Goal: Transaction & Acquisition: Purchase product/service

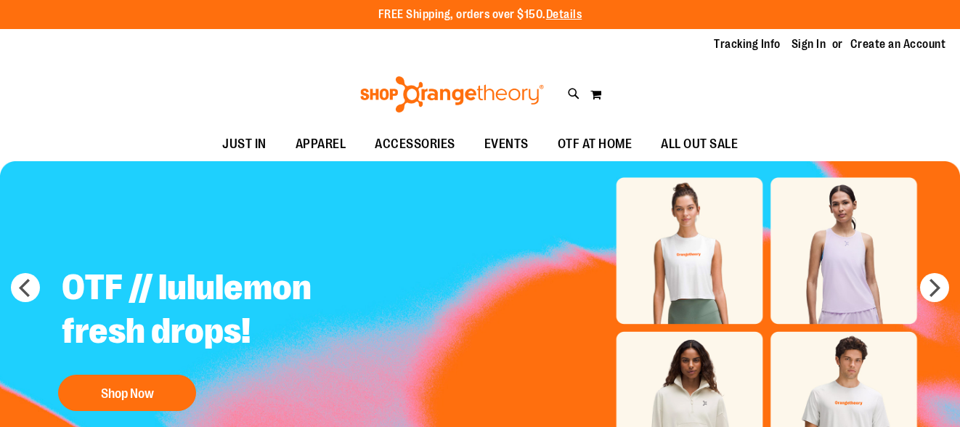
type input "**********"
click at [797, 46] on link "Sign In" at bounding box center [809, 44] width 35 height 16
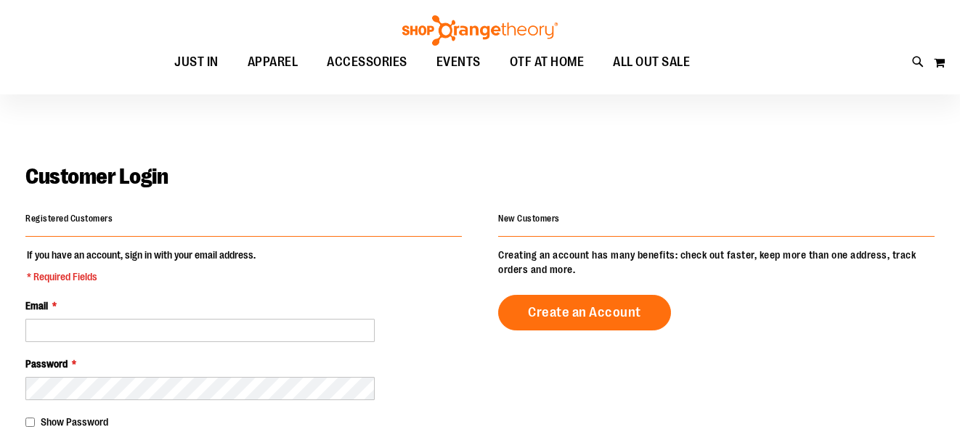
scroll to position [148, 0]
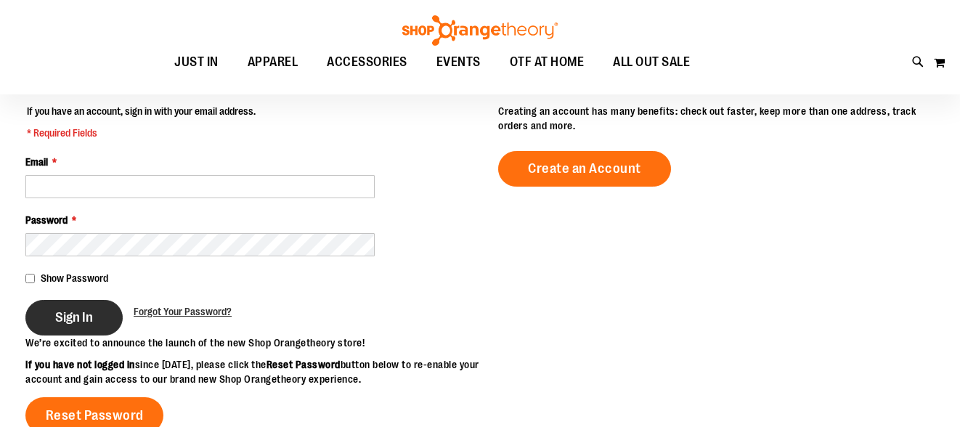
type input "**********"
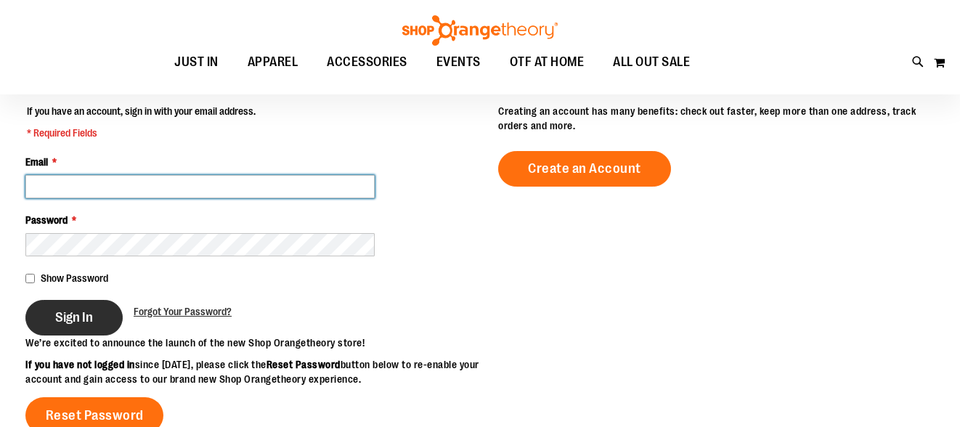
type input "**********"
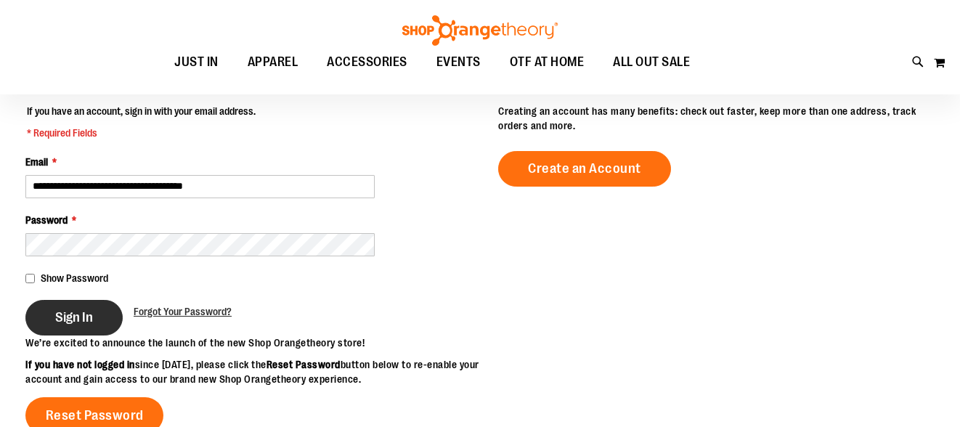
click at [89, 309] on span "Sign In" at bounding box center [74, 317] width 38 height 16
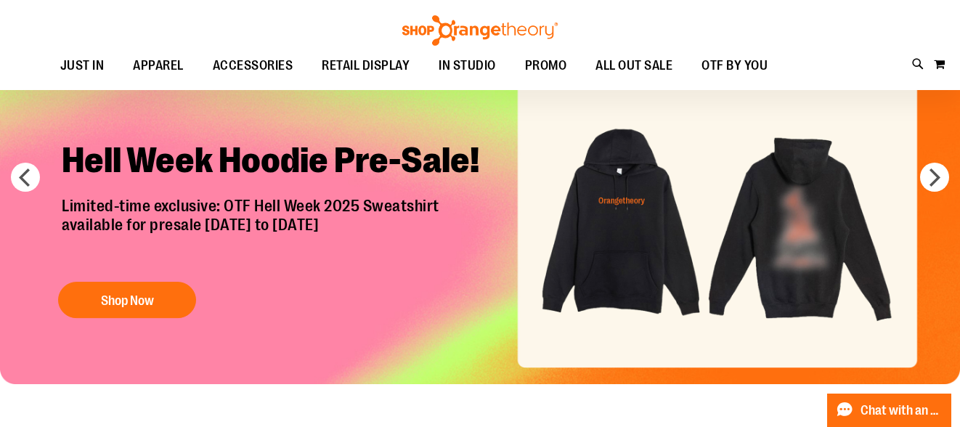
scroll to position [89, 0]
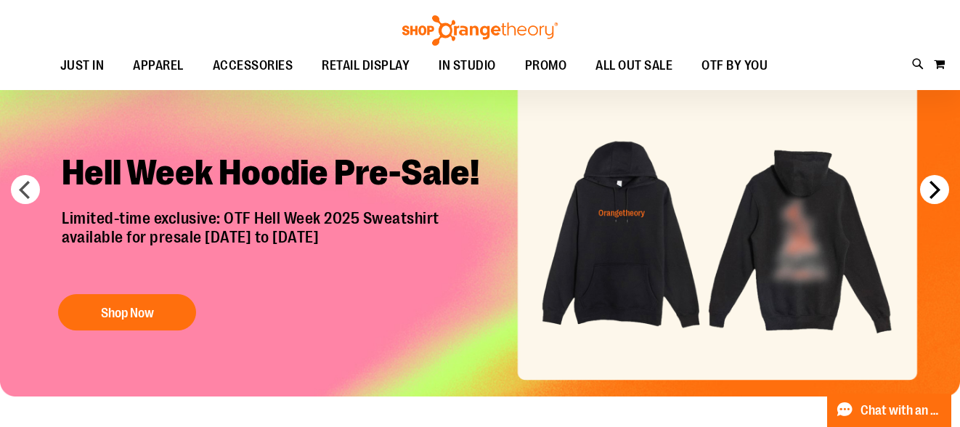
type input "**********"
click at [948, 190] on button "next" at bounding box center [934, 189] width 29 height 29
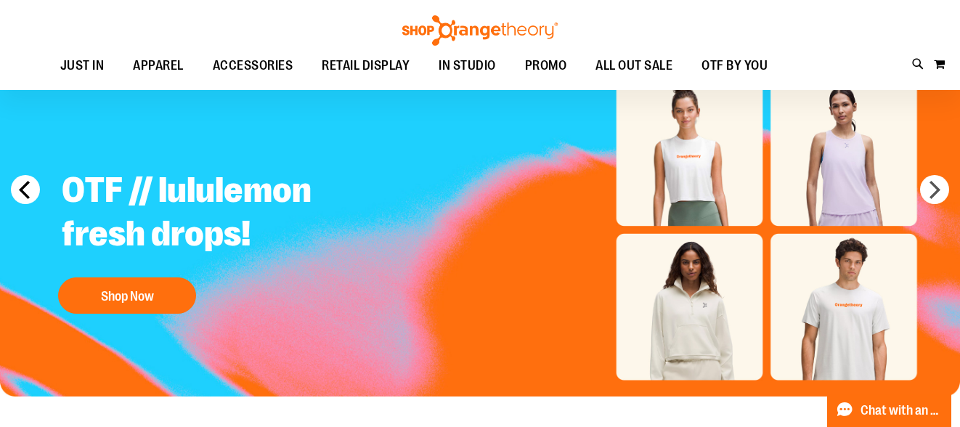
click at [21, 187] on button "prev" at bounding box center [25, 189] width 29 height 29
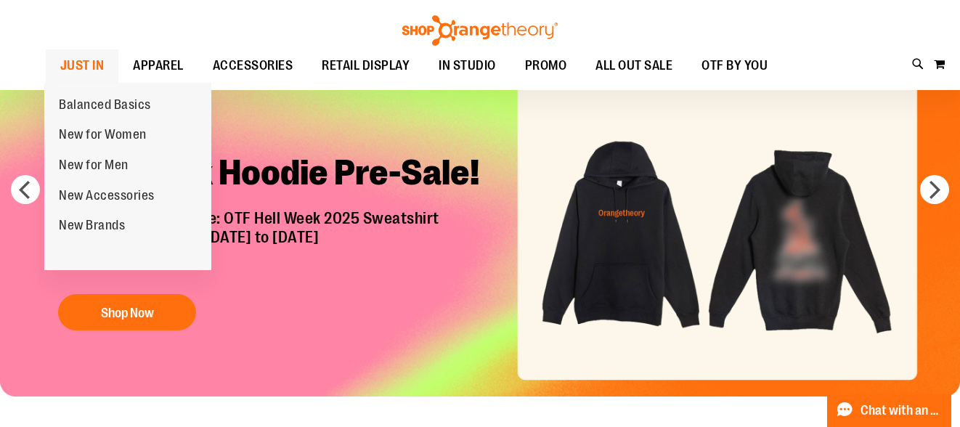
click at [105, 57] on span "JUST IN" at bounding box center [82, 65] width 44 height 33
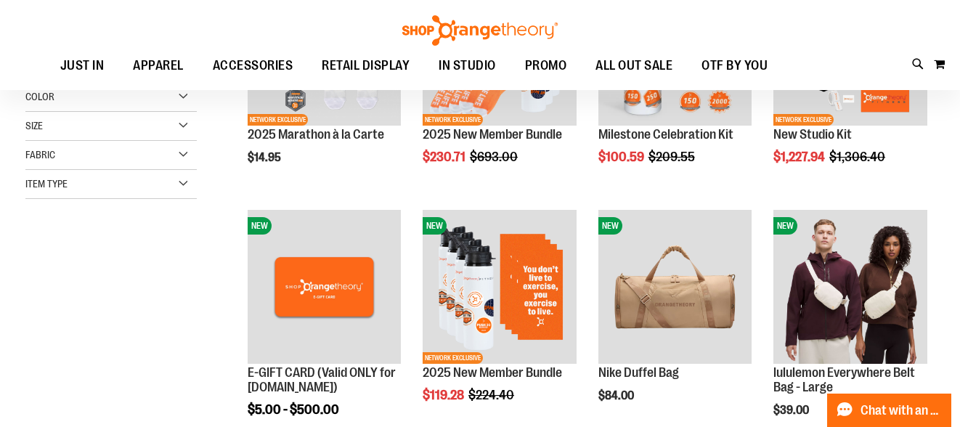
scroll to position [166, 0]
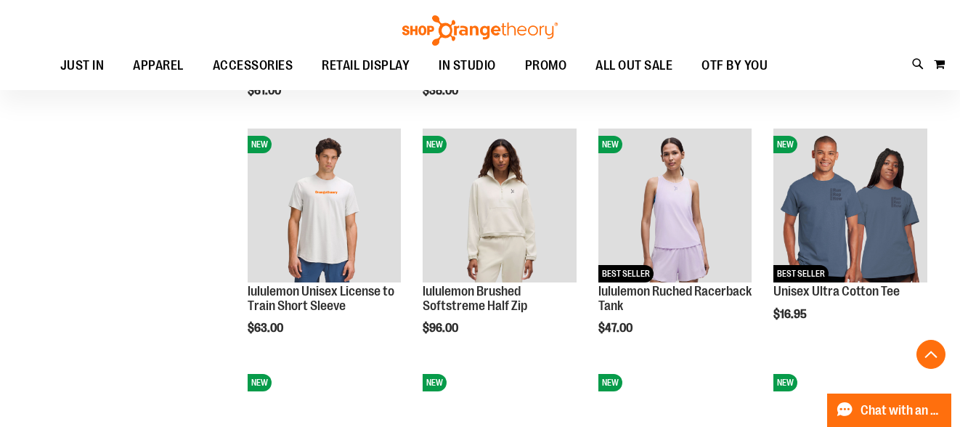
scroll to position [962, 0]
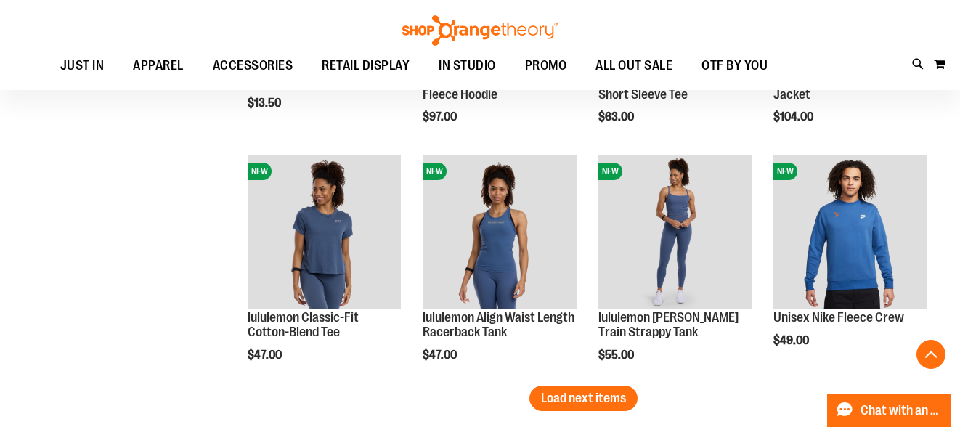
scroll to position [1890, 0]
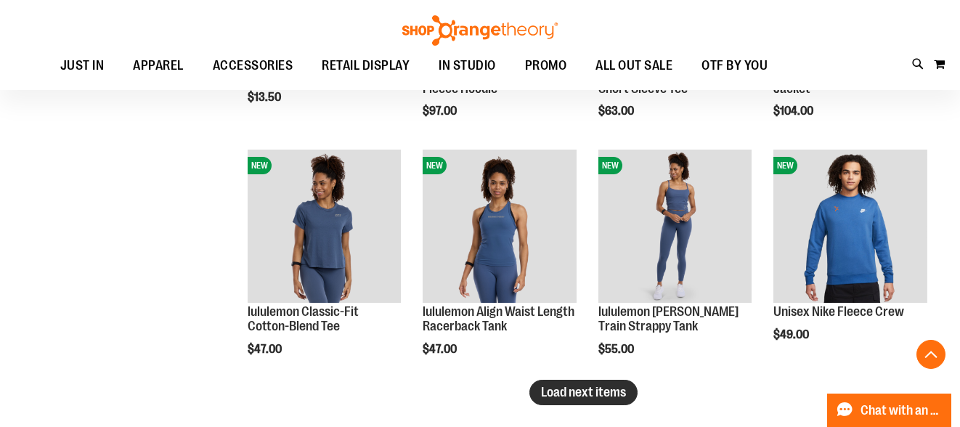
type input "**********"
click at [567, 393] on span "Load next items" at bounding box center [583, 392] width 85 height 15
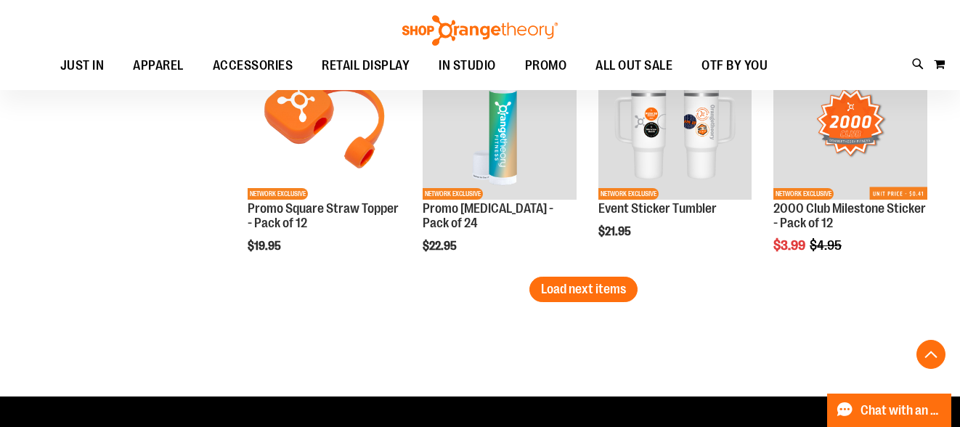
scroll to position [2709, 0]
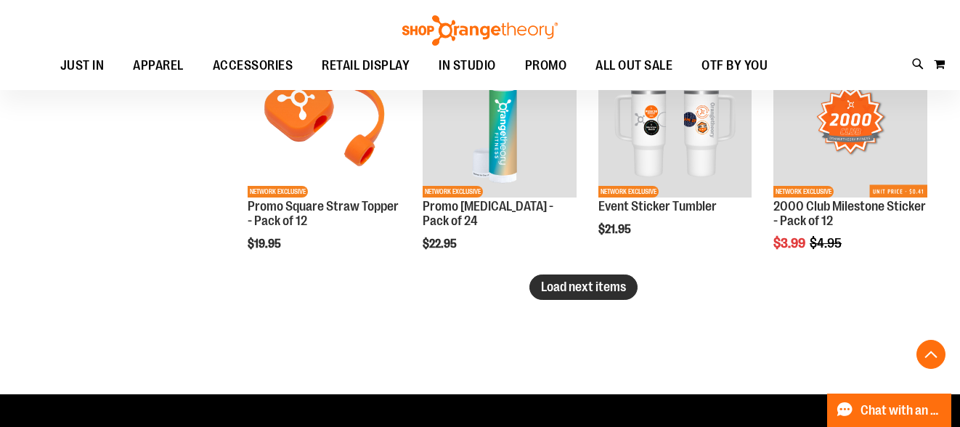
click at [602, 277] on button "Load next items" at bounding box center [583, 287] width 108 height 25
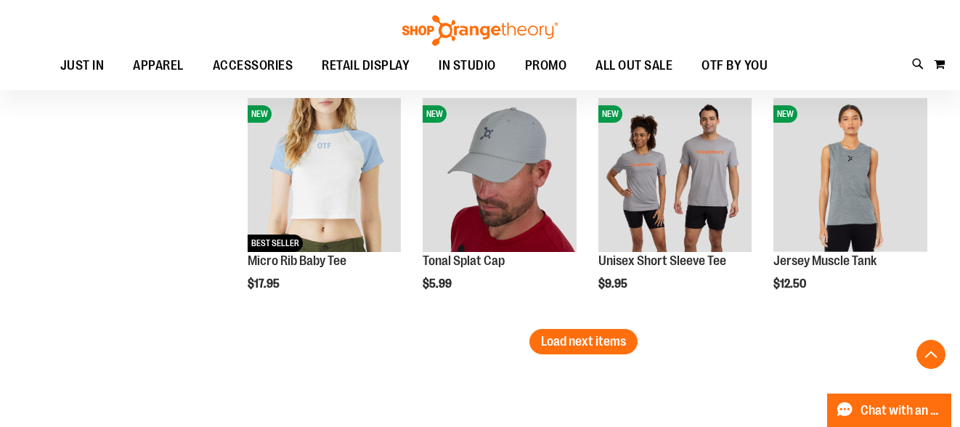
scroll to position [3371, 0]
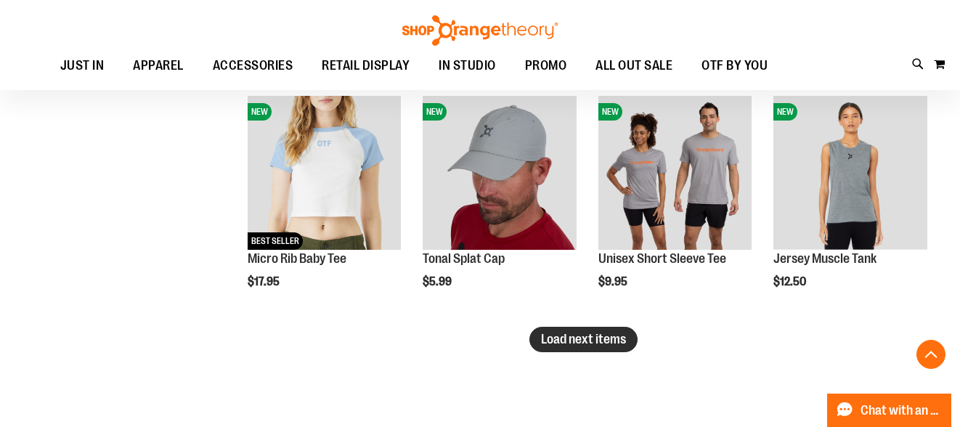
click at [604, 343] on span "Load next items" at bounding box center [583, 339] width 85 height 15
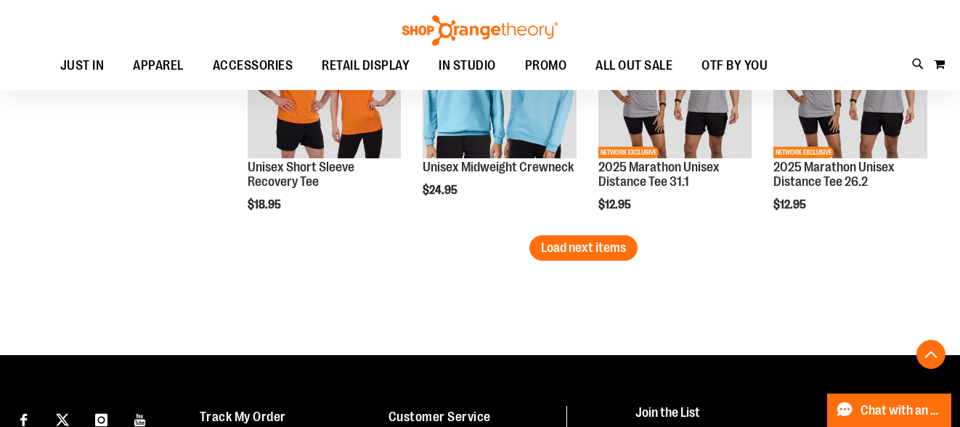
scroll to position [4184, 0]
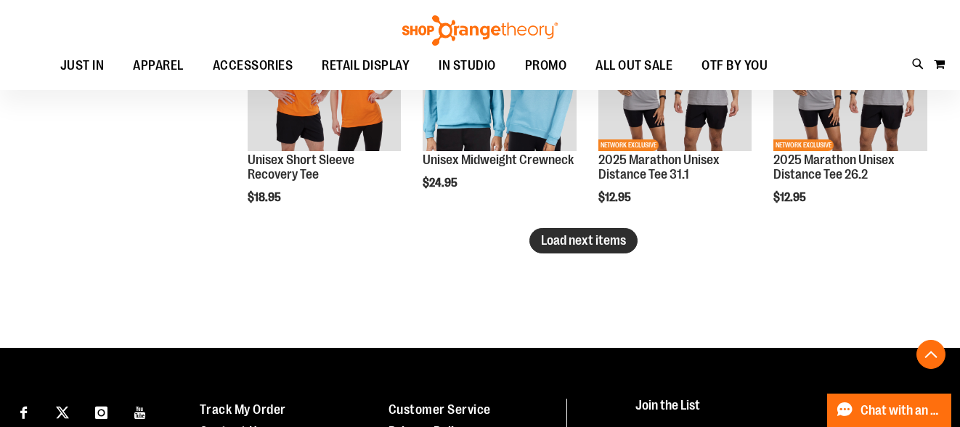
click at [604, 243] on span "Load next items" at bounding box center [583, 240] width 85 height 15
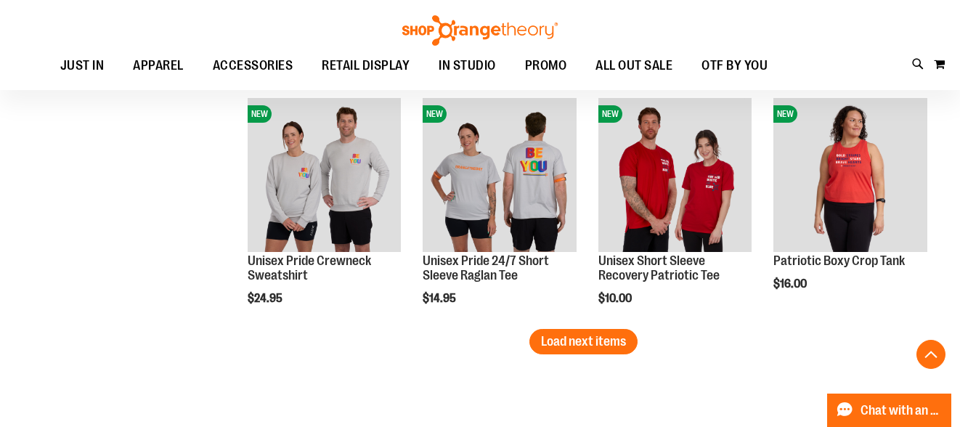
scroll to position [4805, 0]
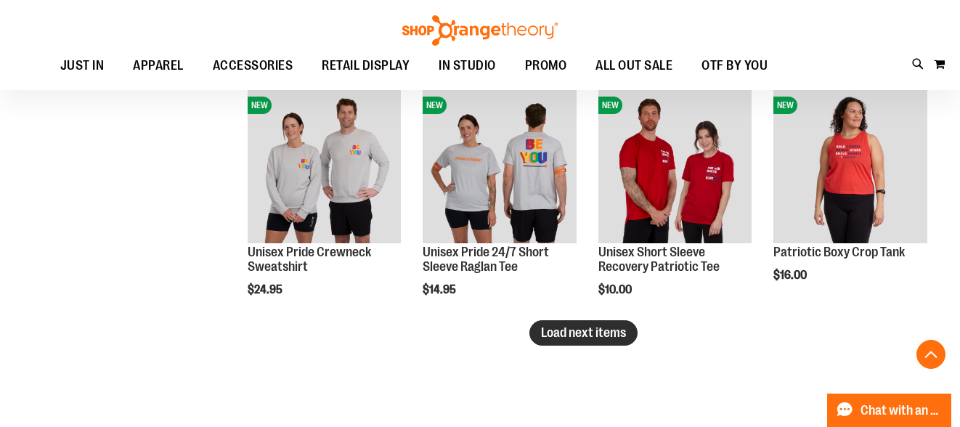
click at [571, 336] on span "Load next items" at bounding box center [583, 332] width 85 height 15
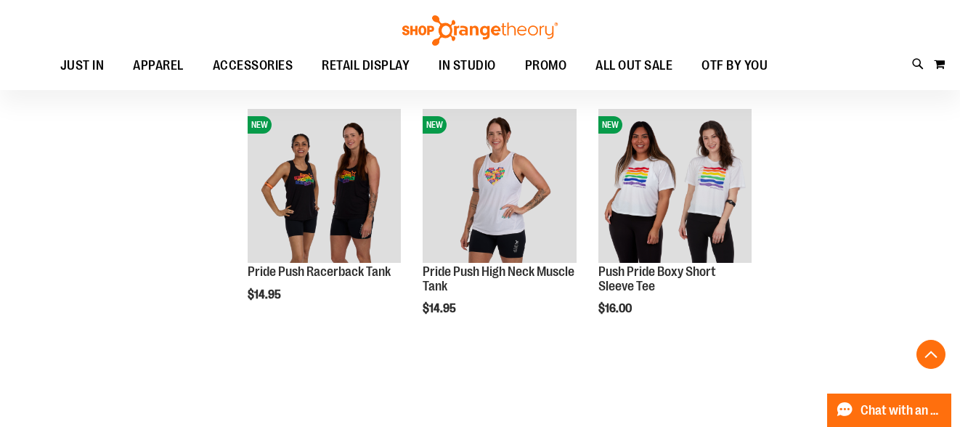
scroll to position [5027, 0]
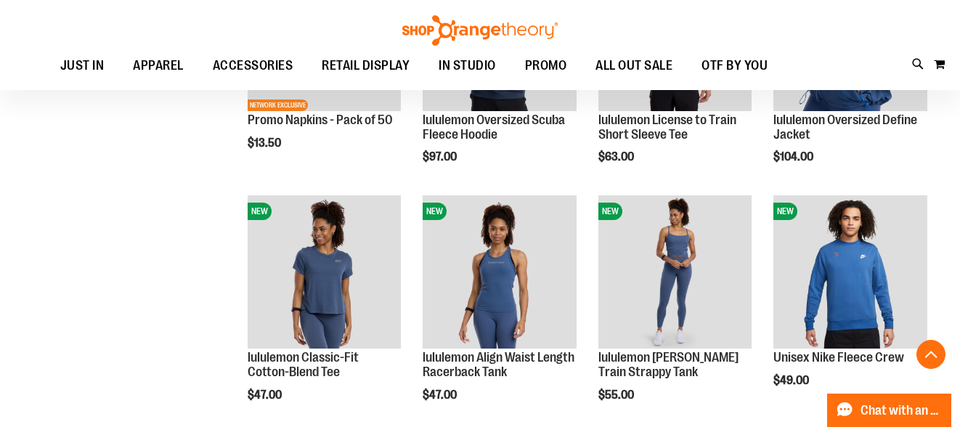
scroll to position [710, 0]
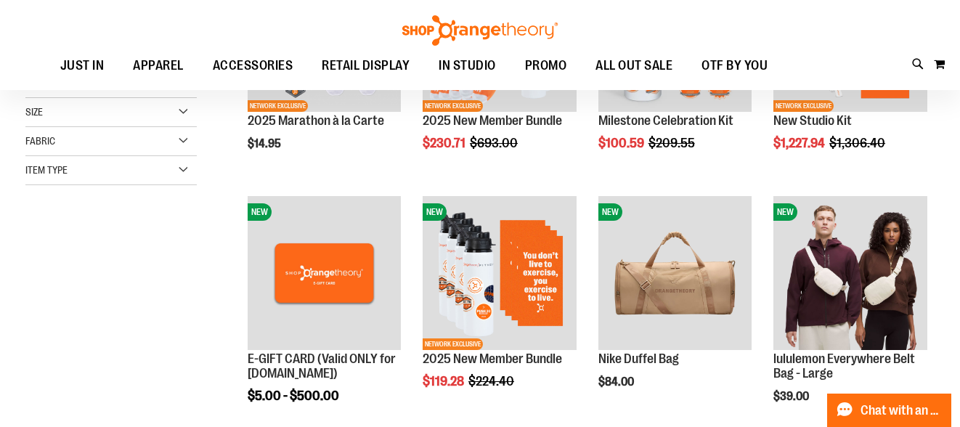
scroll to position [178, 0]
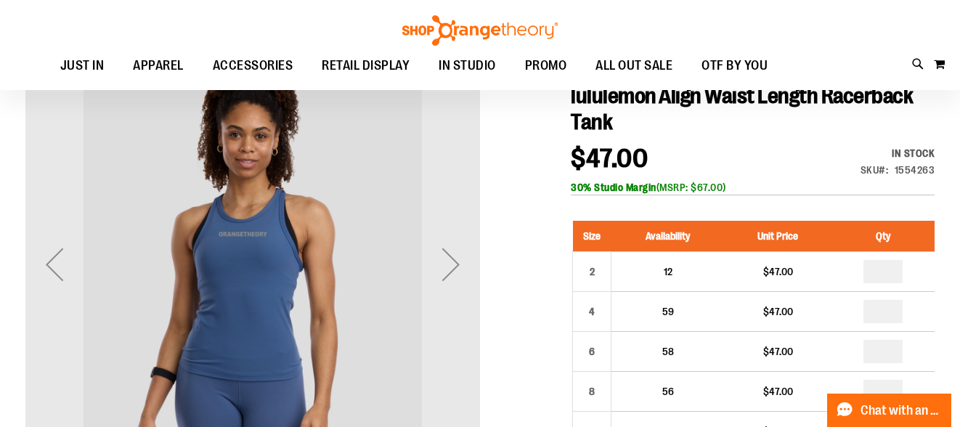
scroll to position [164, 0]
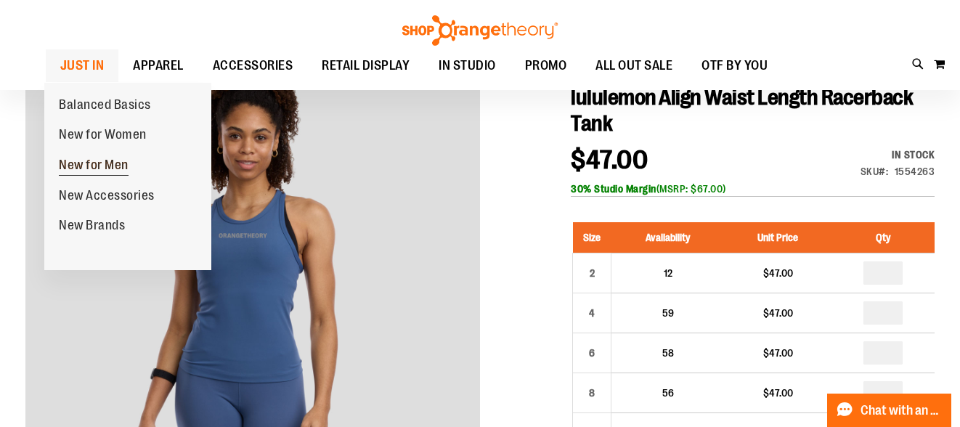
type input "**********"
click at [108, 176] on link "New for Men" at bounding box center [93, 165] width 99 height 31
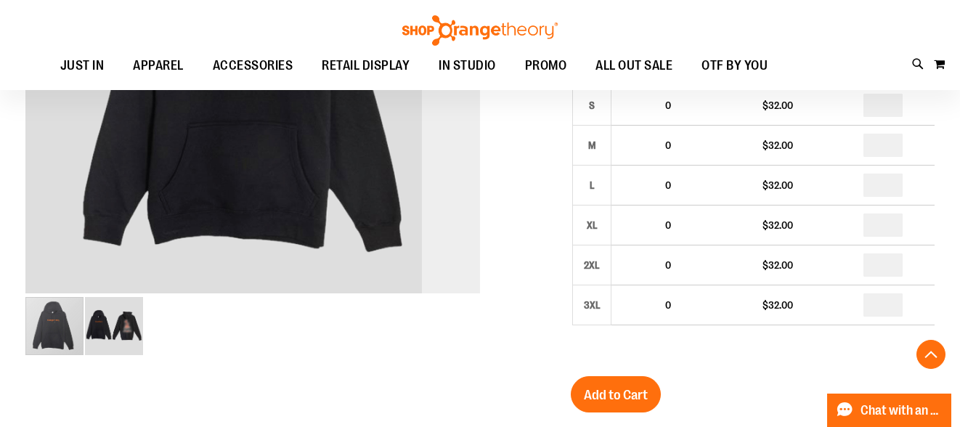
scroll to position [364, 0]
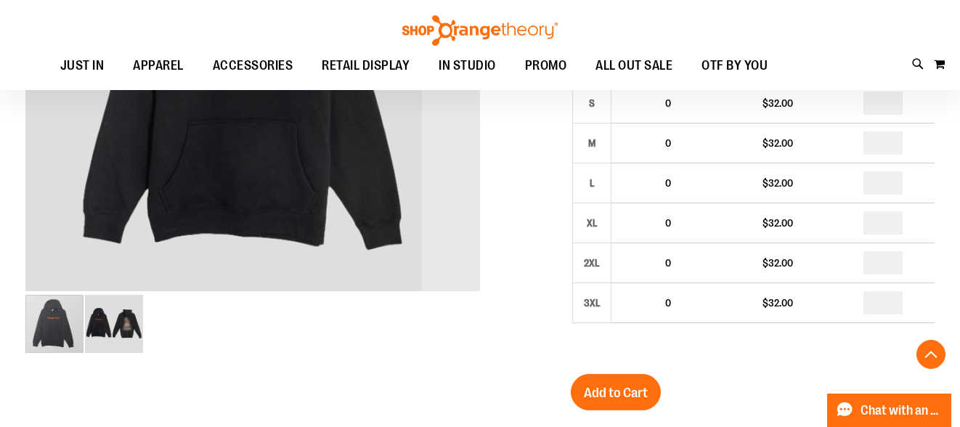
type input "**********"
click at [129, 319] on img "image 2 of 2" at bounding box center [114, 324] width 58 height 58
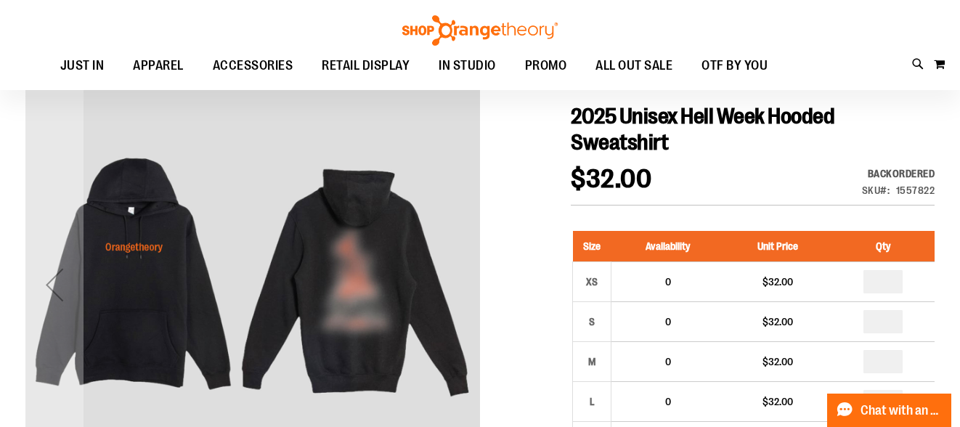
scroll to position [148, 0]
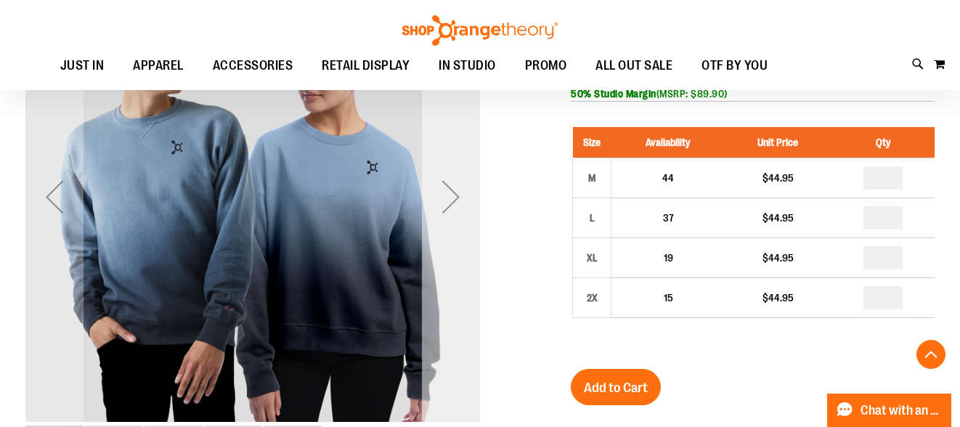
scroll to position [91, 0]
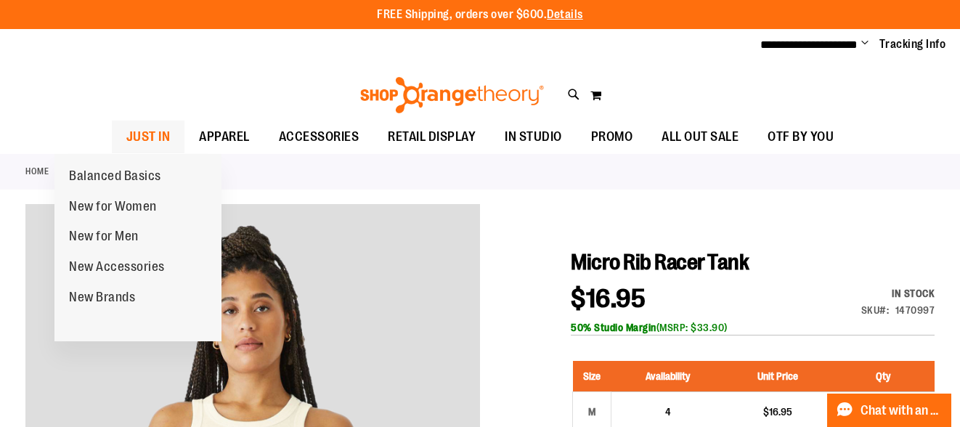
type input "**********"
click at [126, 134] on span "JUST IN" at bounding box center [148, 137] width 44 height 33
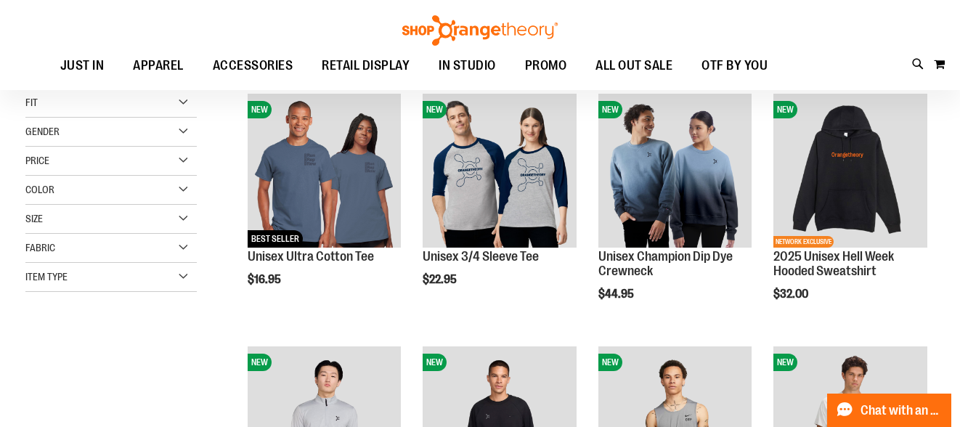
scroll to position [198, 0]
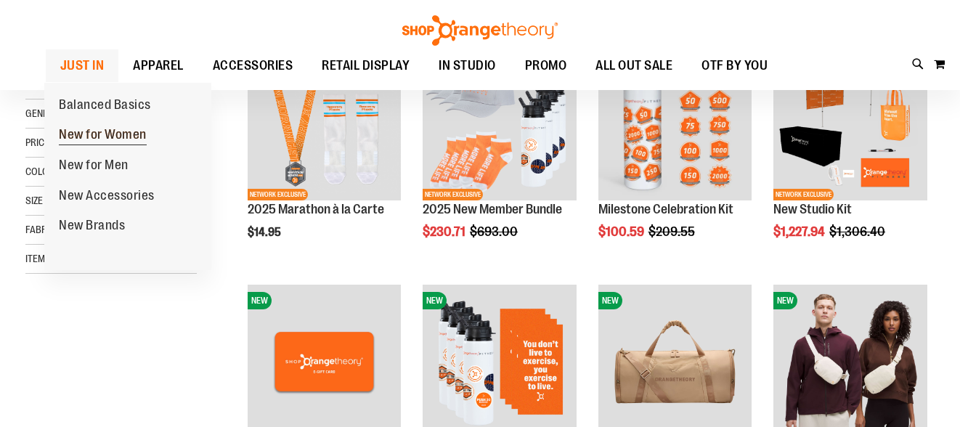
type input "**********"
click at [100, 135] on span "New for Women" at bounding box center [103, 136] width 88 height 18
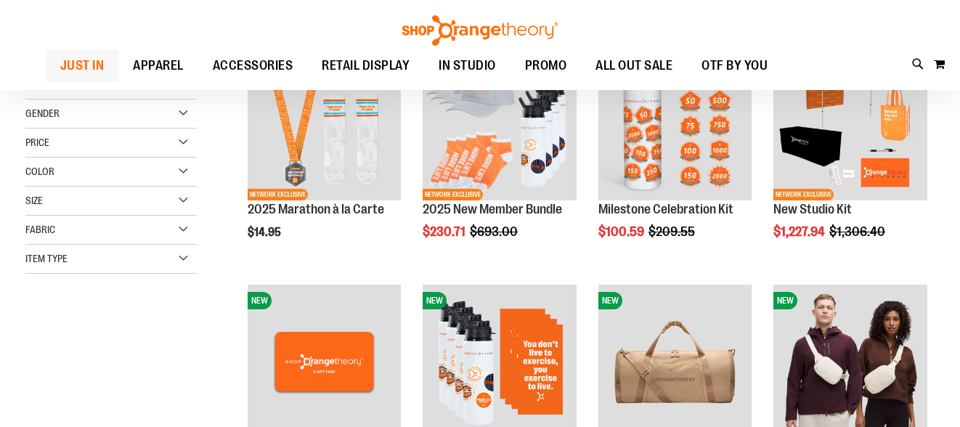
scroll to position [89, 0]
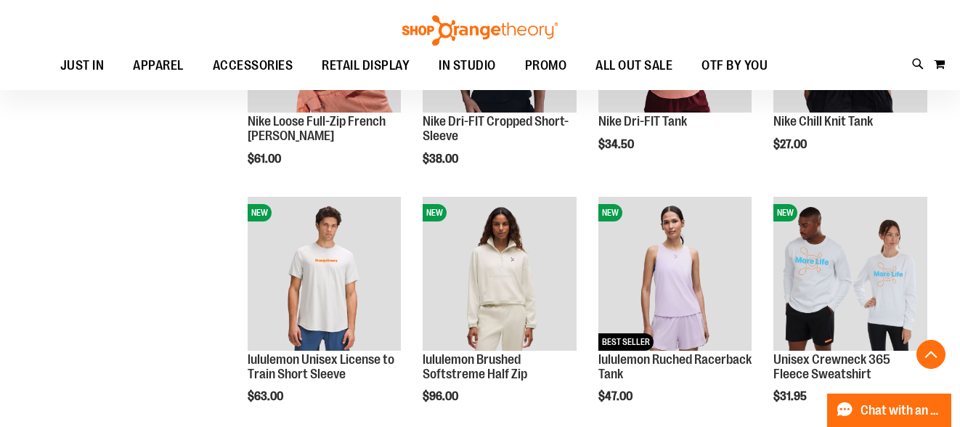
scroll to position [901, 0]
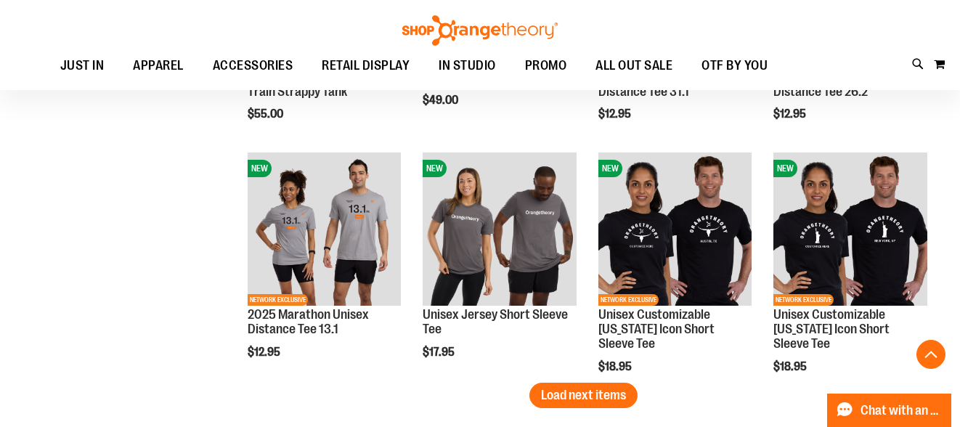
scroll to position [1891, 0]
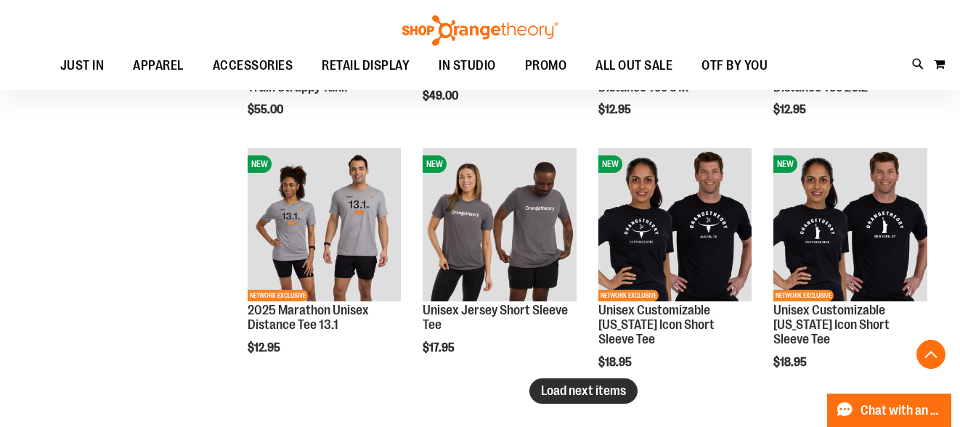
type input "**********"
click at [600, 398] on span "Load next items" at bounding box center [583, 390] width 85 height 15
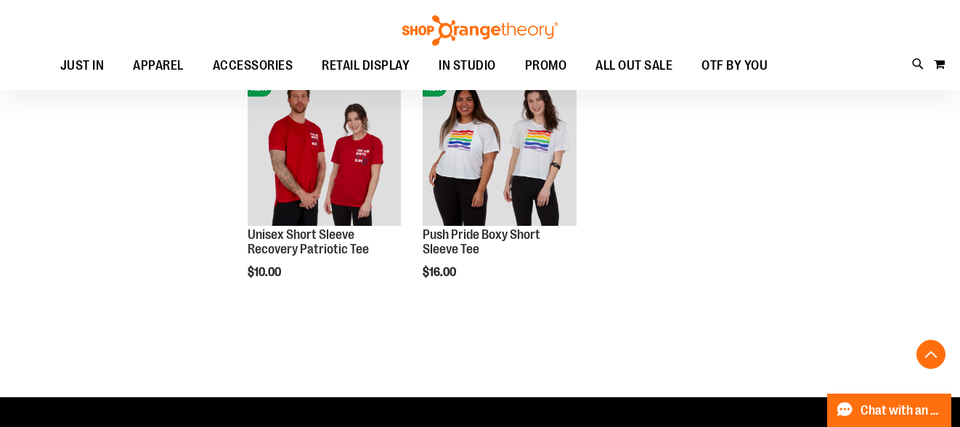
scroll to position [2690, 0]
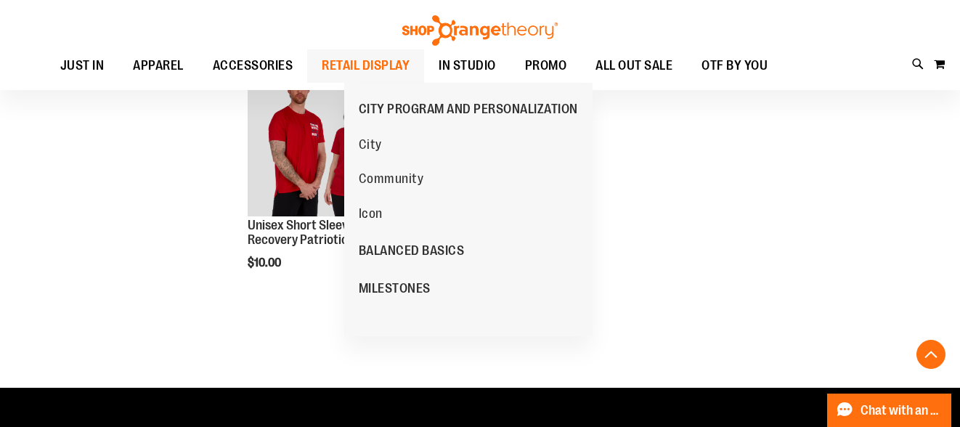
click at [410, 75] on span "RETAIL DISPLAY" at bounding box center [366, 65] width 88 height 33
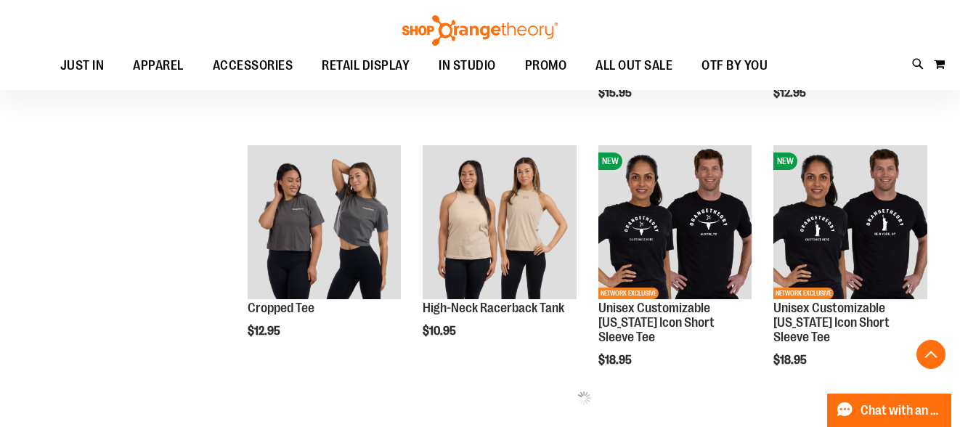
scroll to position [648, 0]
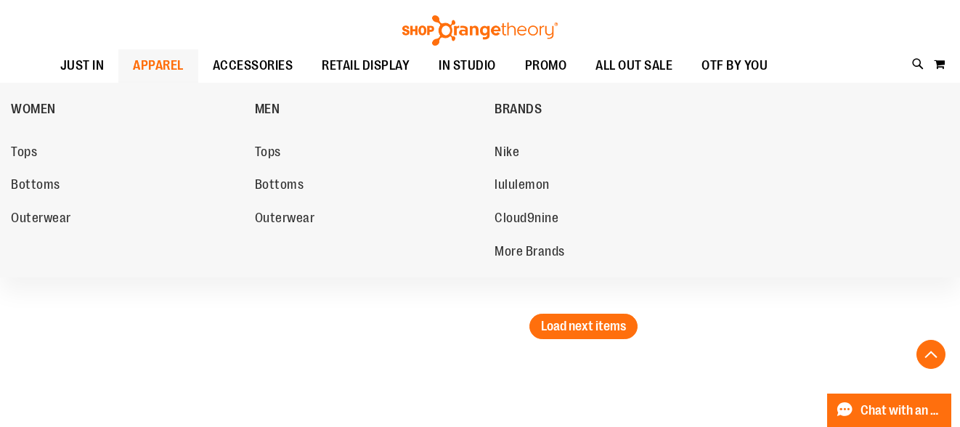
scroll to position [2250, 0]
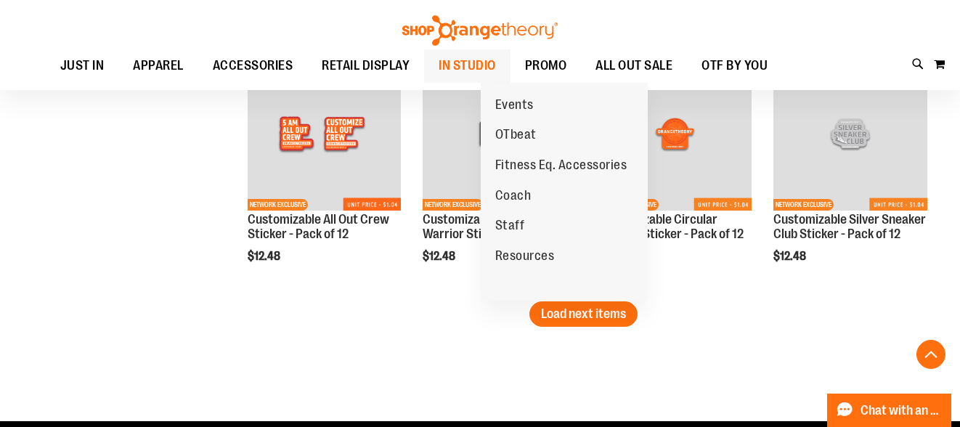
type input "**********"
click at [496, 63] on span "IN STUDIO" at bounding box center [467, 65] width 57 height 33
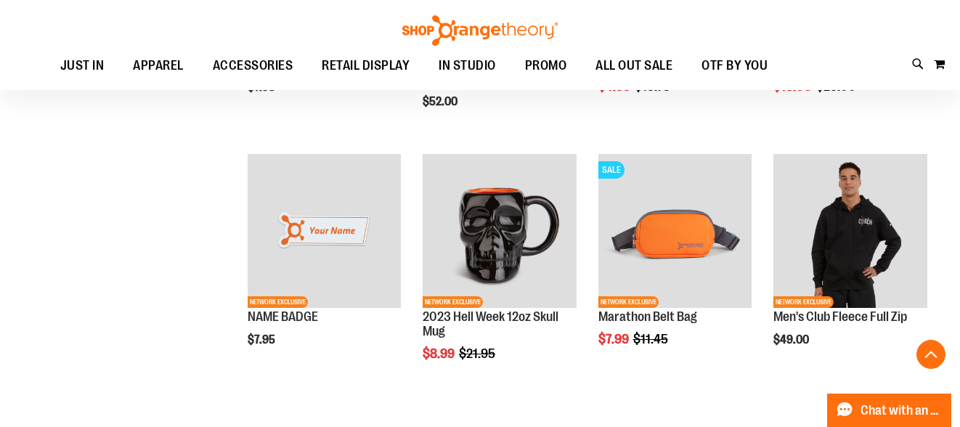
scroll to position [1151, 0]
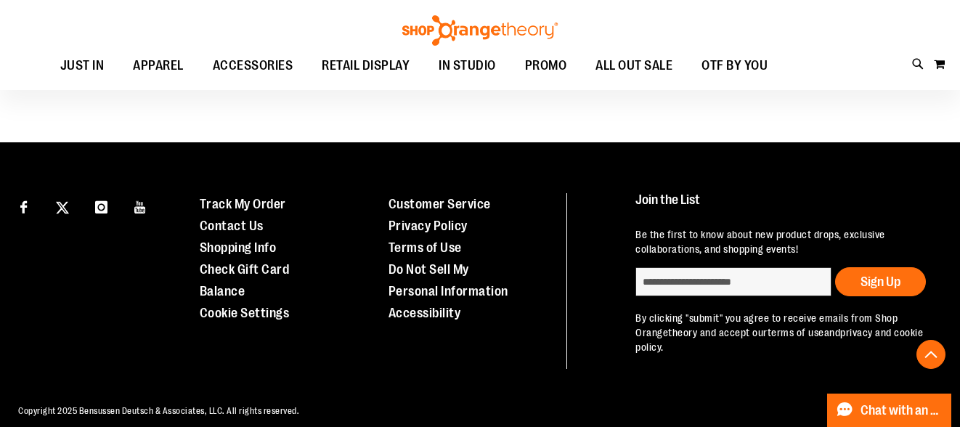
scroll to position [2544, 0]
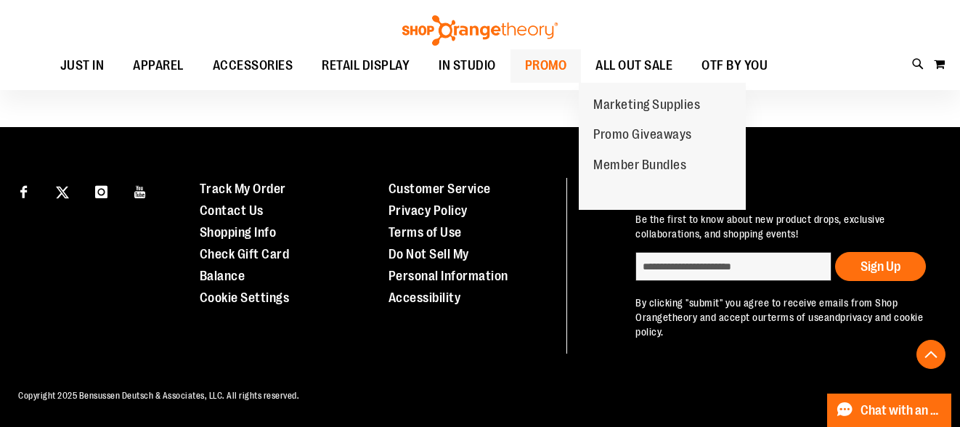
type input "**********"
click at [567, 56] on span "PROMO" at bounding box center [546, 65] width 42 height 33
click at [633, 102] on span "Marketing Supplies" at bounding box center [646, 106] width 107 height 18
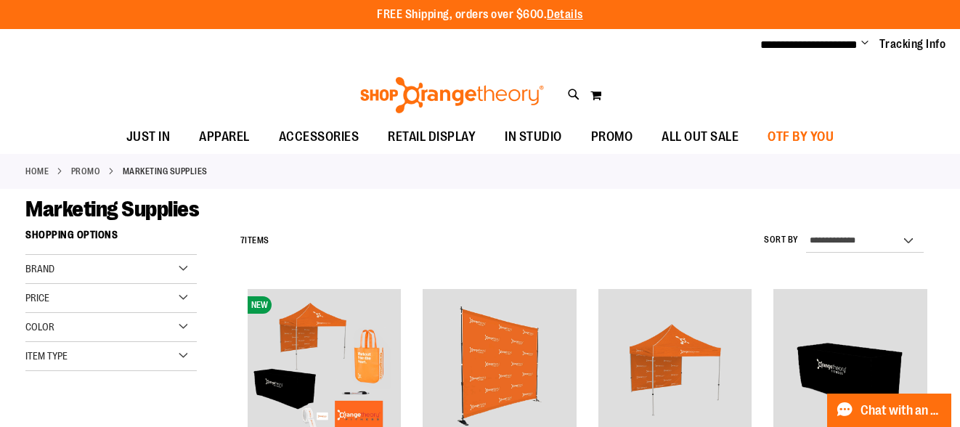
type input "**********"
click at [834, 138] on span "OTF BY YOU" at bounding box center [801, 137] width 66 height 33
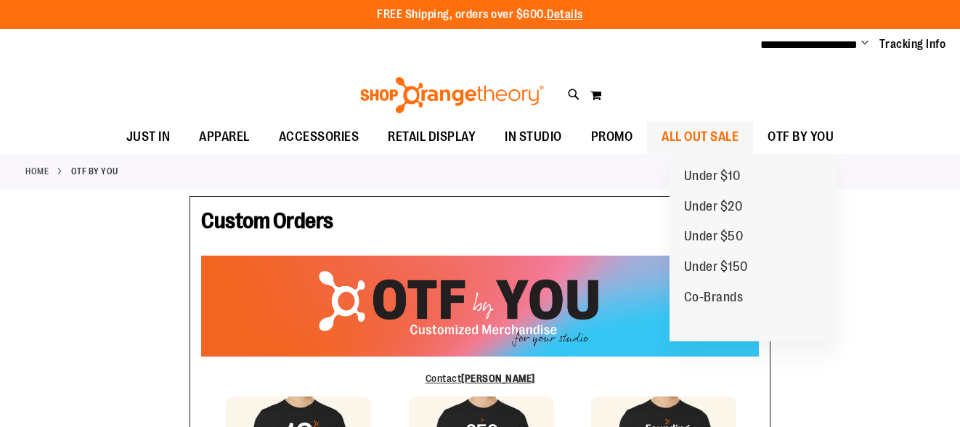
type input "**********"
click at [739, 138] on span "ALL OUT SALE" at bounding box center [700, 137] width 77 height 33
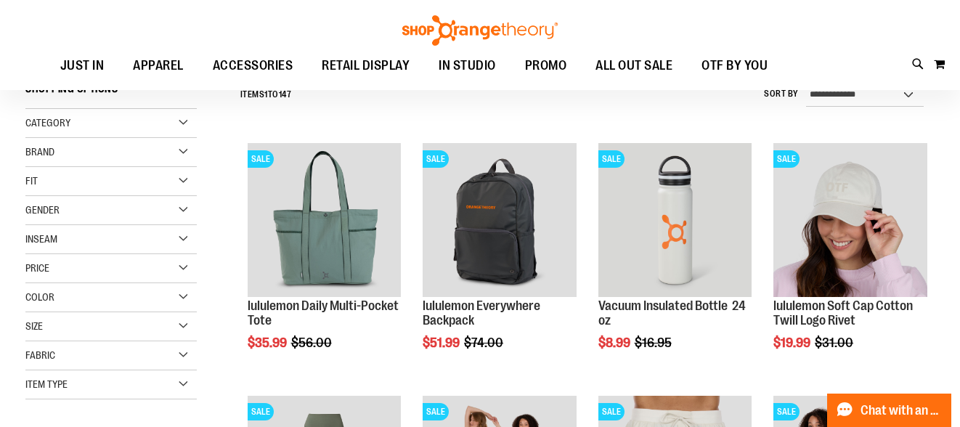
scroll to position [146, 0]
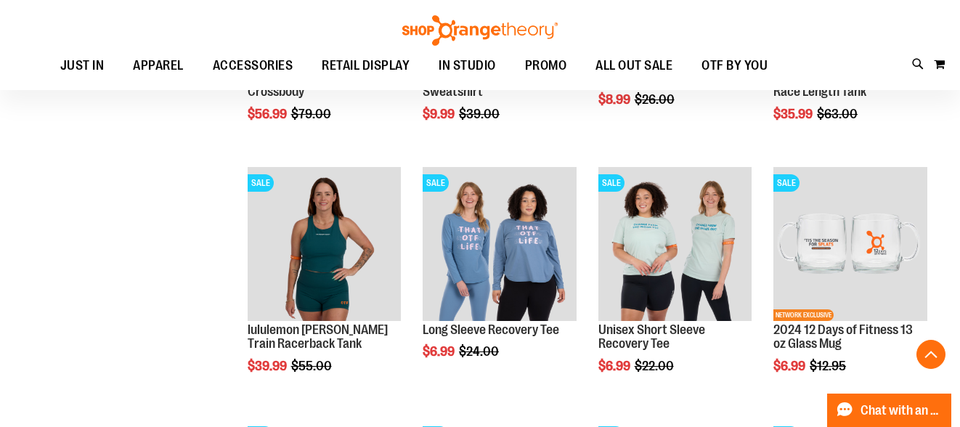
scroll to position [880, 0]
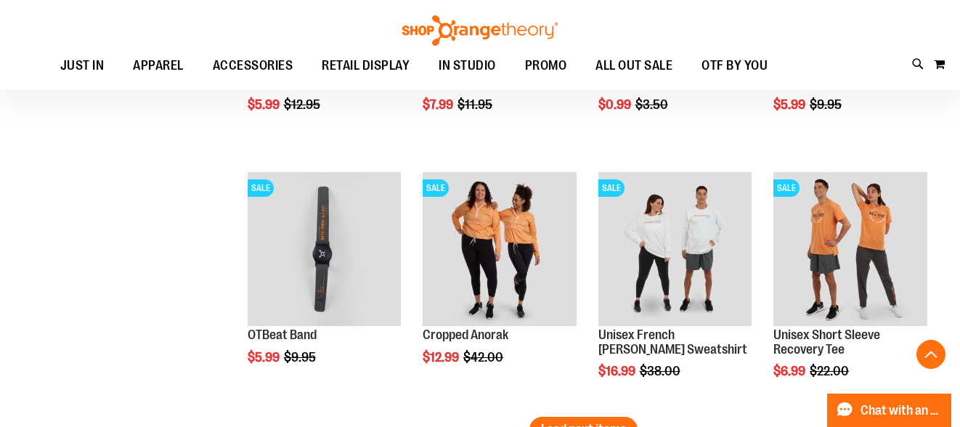
scroll to position [2175, 0]
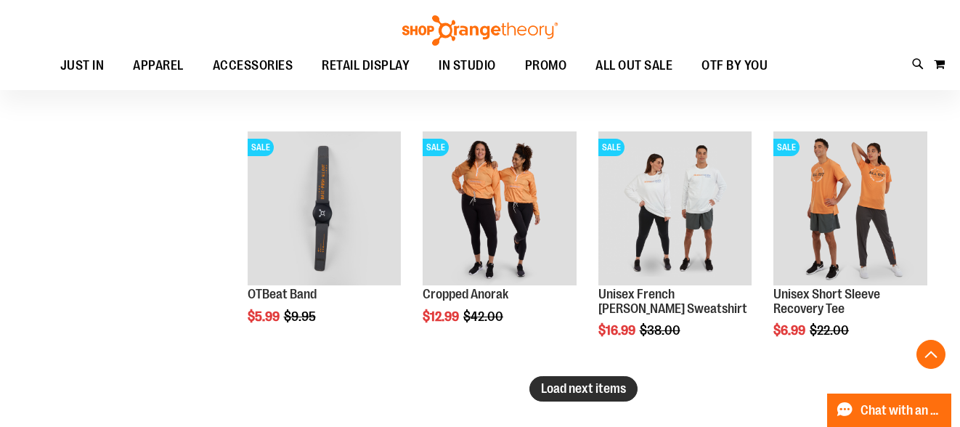
type input "**********"
click at [545, 387] on span "Load next items" at bounding box center [583, 388] width 85 height 15
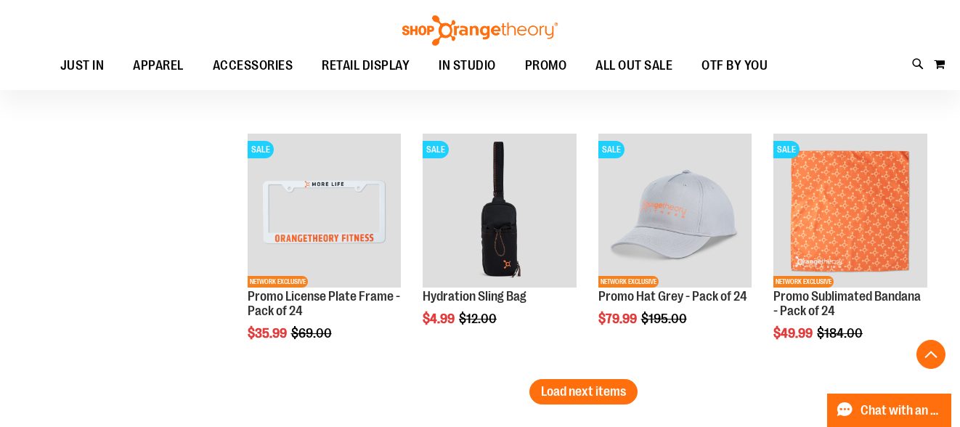
scroll to position [2940, 0]
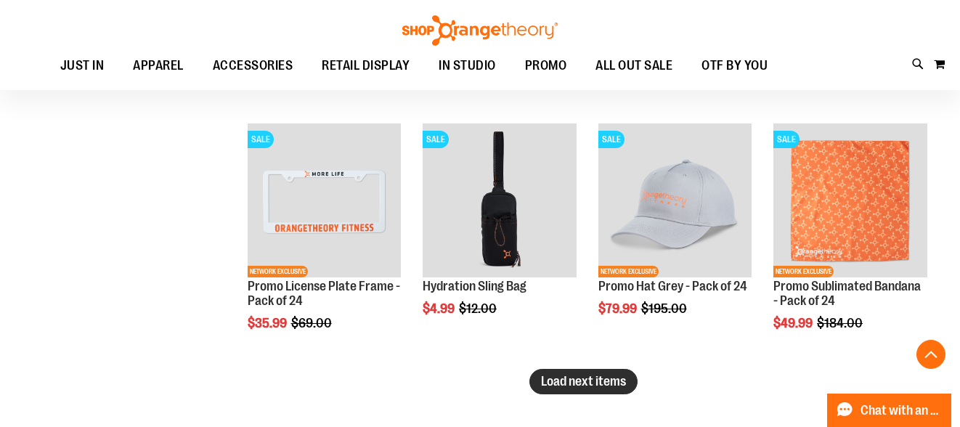
click at [561, 388] on span "Load next items" at bounding box center [583, 381] width 85 height 15
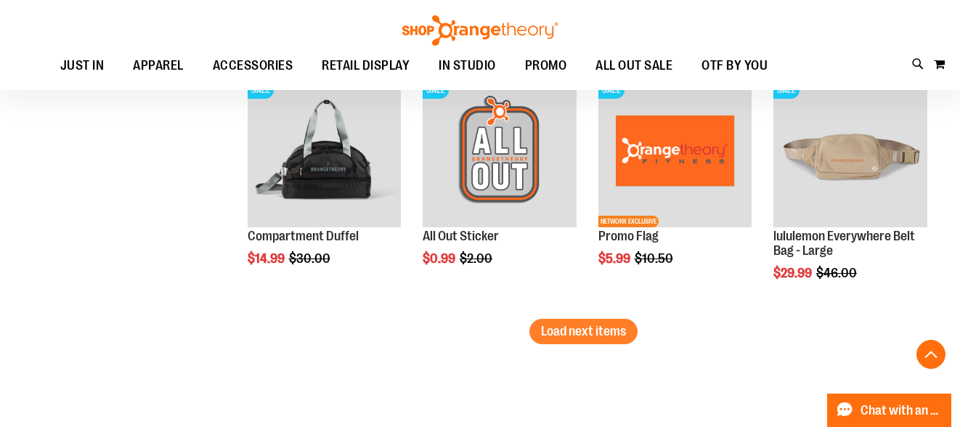
scroll to position [3753, 0]
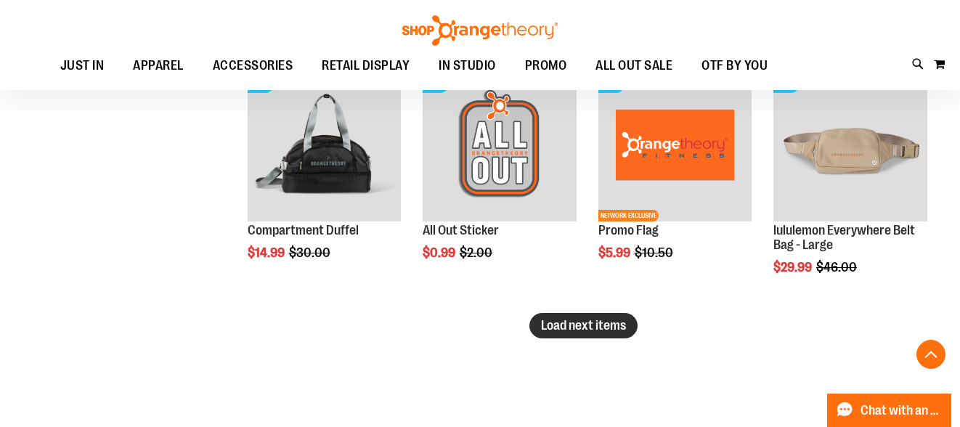
click at [575, 331] on span "Load next items" at bounding box center [583, 325] width 85 height 15
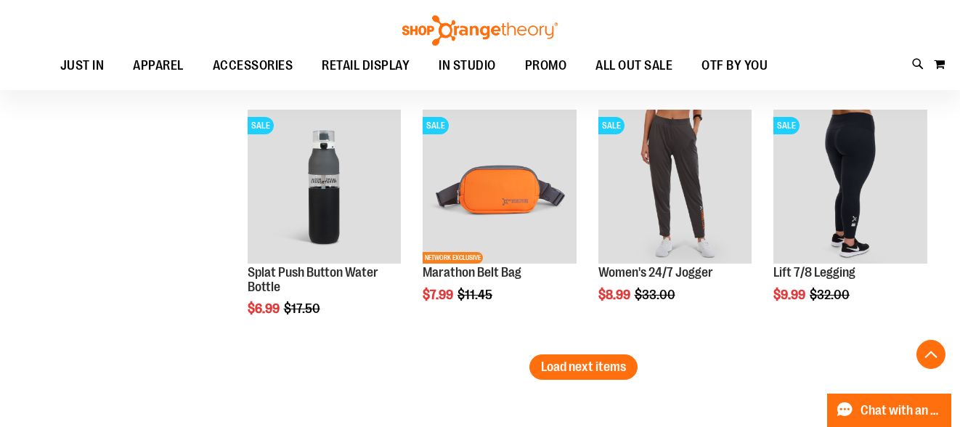
scroll to position [4474, 0]
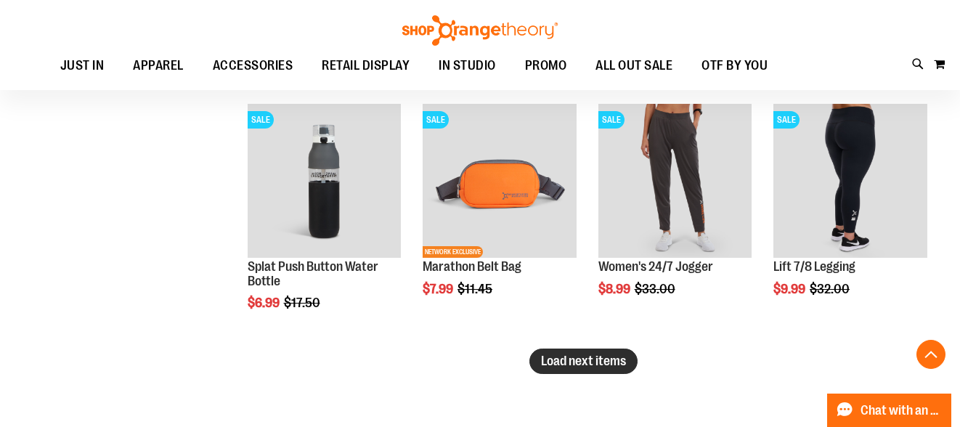
click at [547, 373] on button "Load next items" at bounding box center [583, 361] width 108 height 25
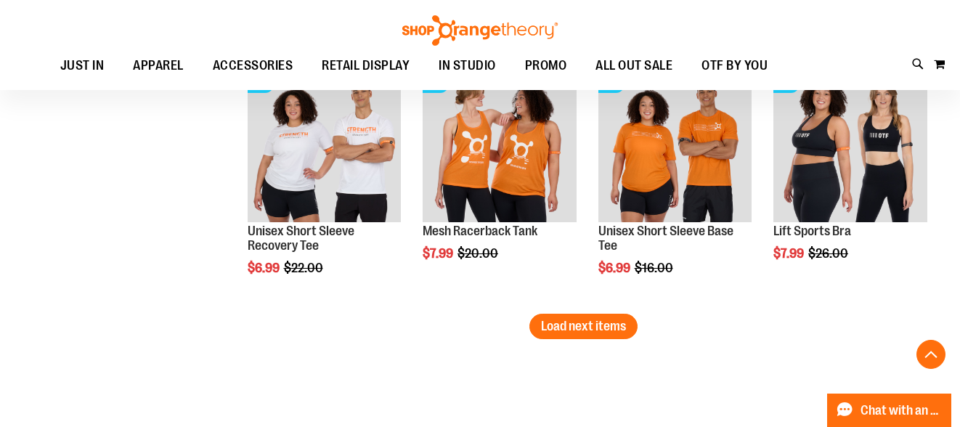
scroll to position [5271, 0]
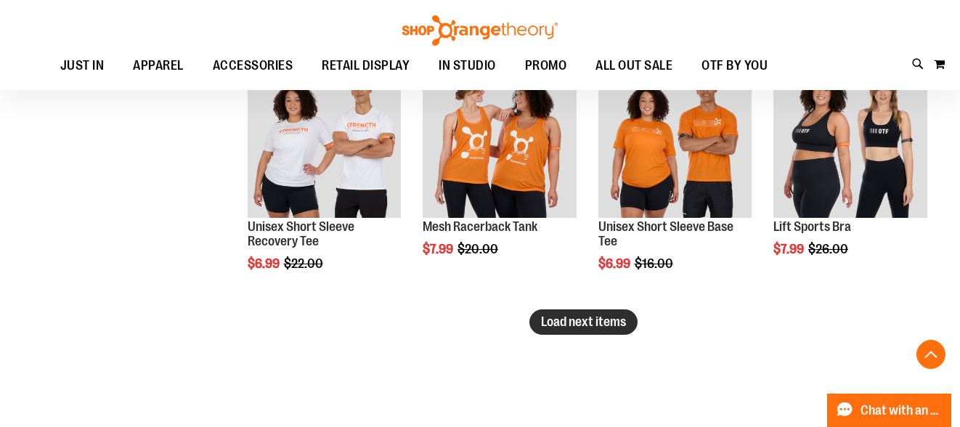
click at [590, 325] on span "Load next items" at bounding box center [583, 321] width 85 height 15
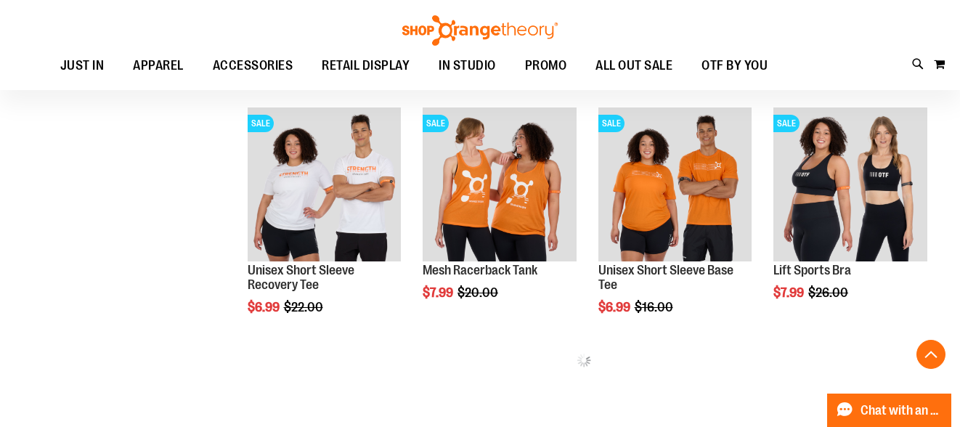
scroll to position [5228, 0]
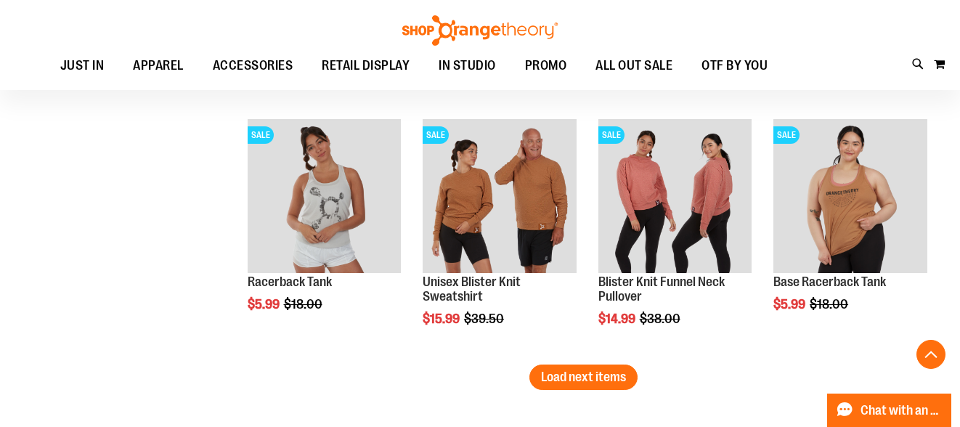
scroll to position [5980, 0]
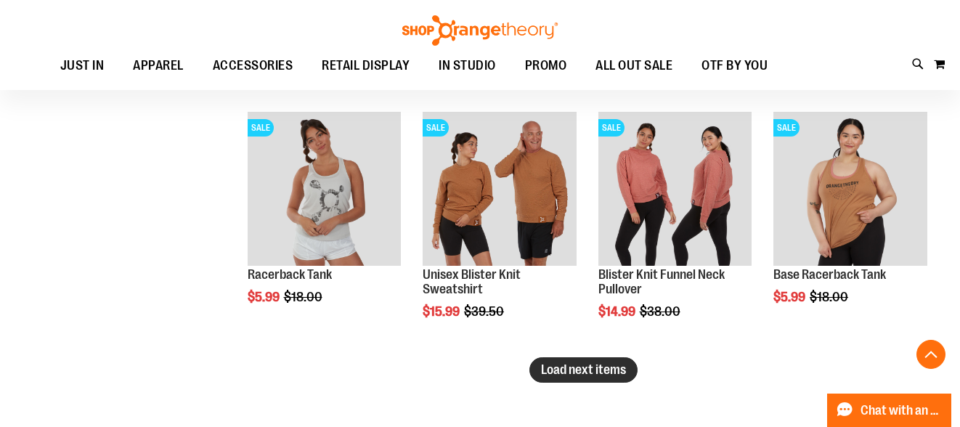
click at [567, 367] on span "Load next items" at bounding box center [583, 369] width 85 height 15
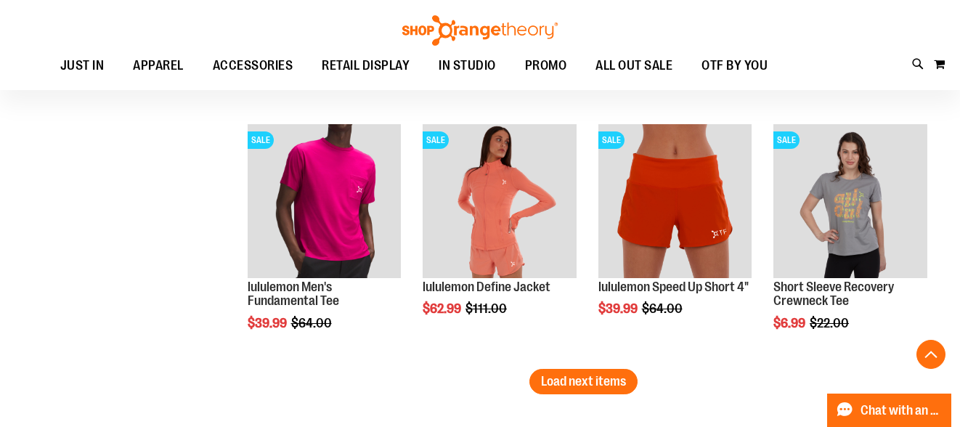
scroll to position [6728, 0]
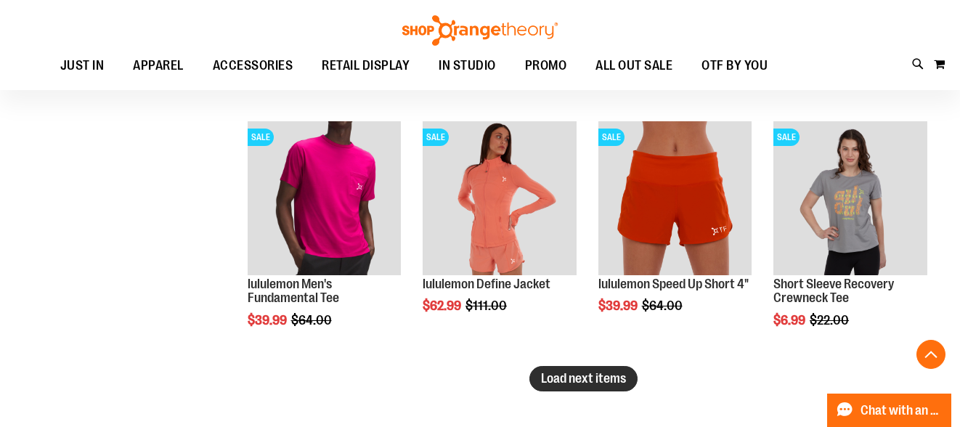
click at [564, 378] on span "Load next items" at bounding box center [583, 378] width 85 height 15
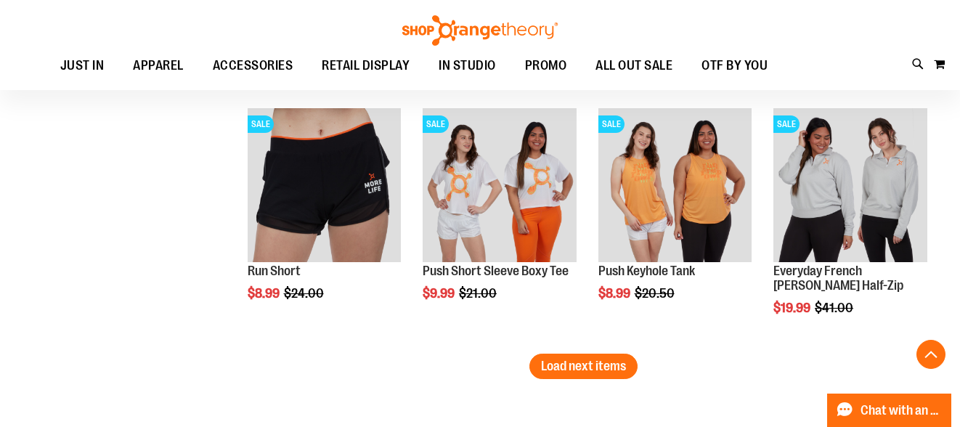
scroll to position [7499, 0]
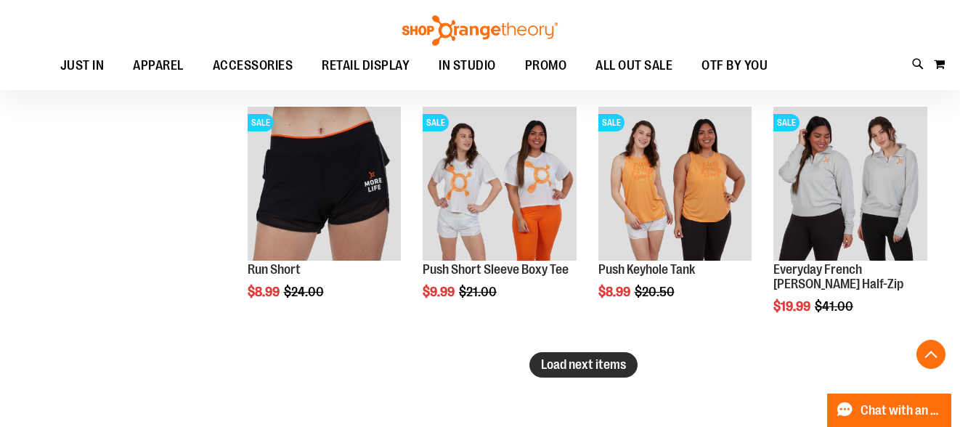
click at [549, 367] on span "Load next items" at bounding box center [583, 364] width 85 height 15
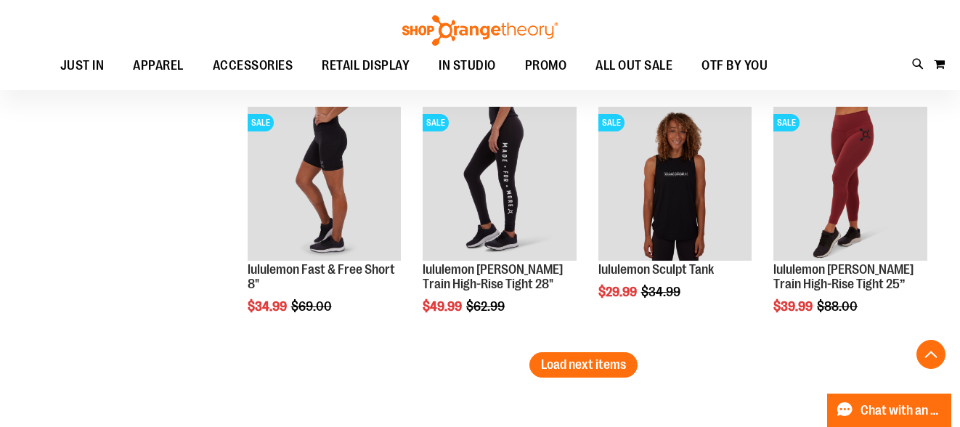
scroll to position [8267, 0]
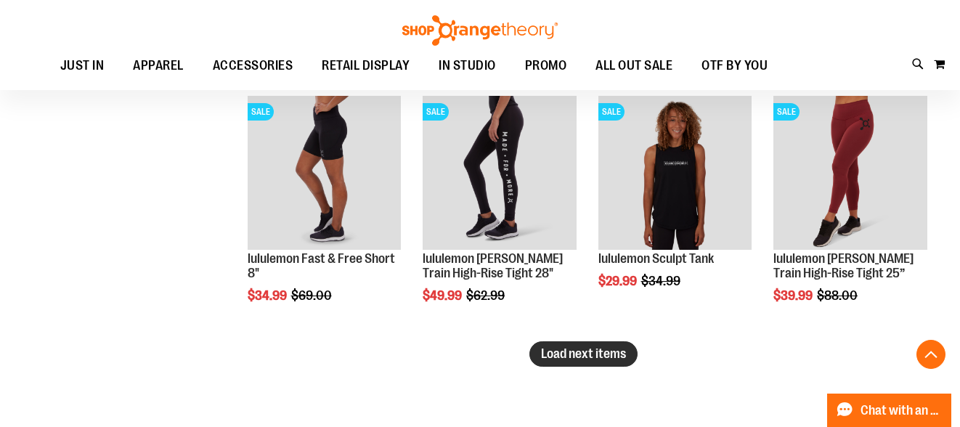
click at [582, 343] on button "Load next items" at bounding box center [583, 353] width 108 height 25
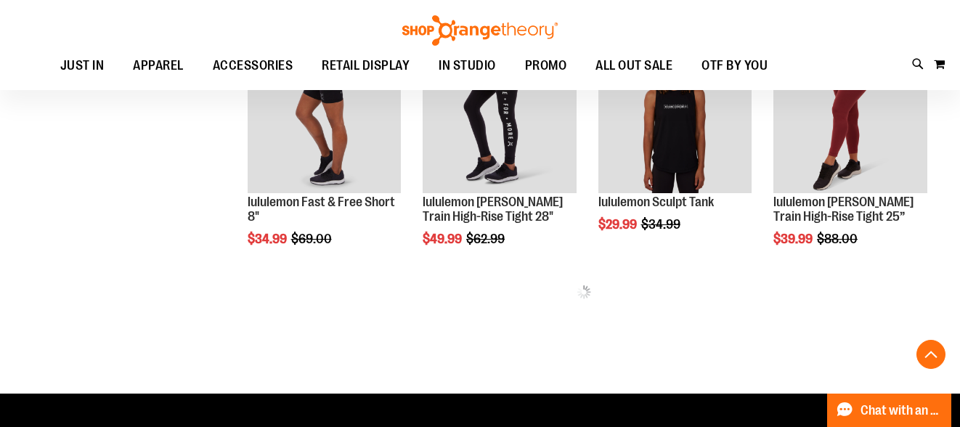
scroll to position [8324, 0]
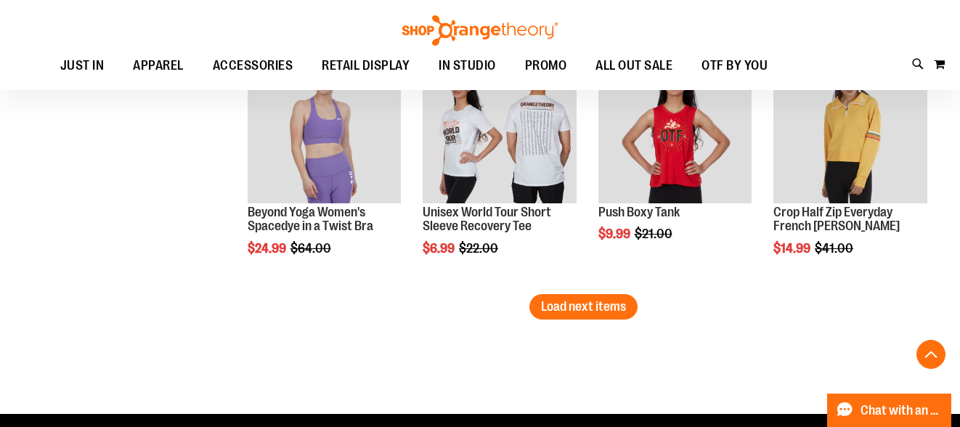
scroll to position [9074, 0]
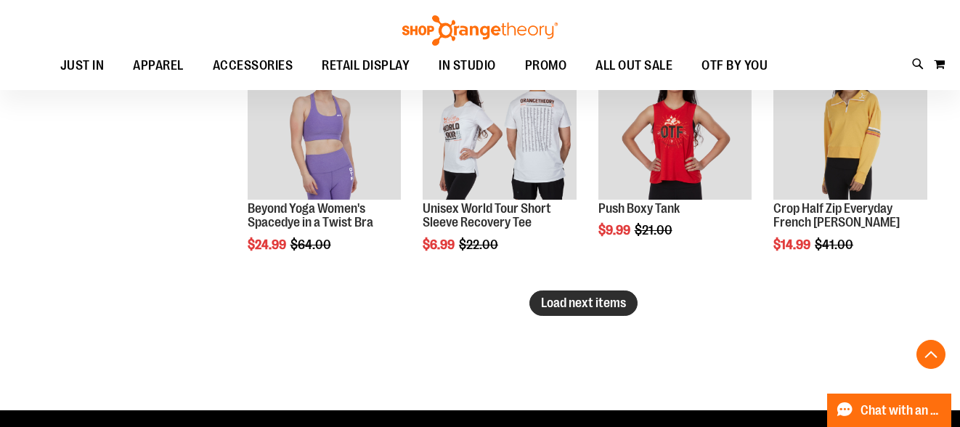
click at [584, 313] on button "Load next items" at bounding box center [583, 303] width 108 height 25
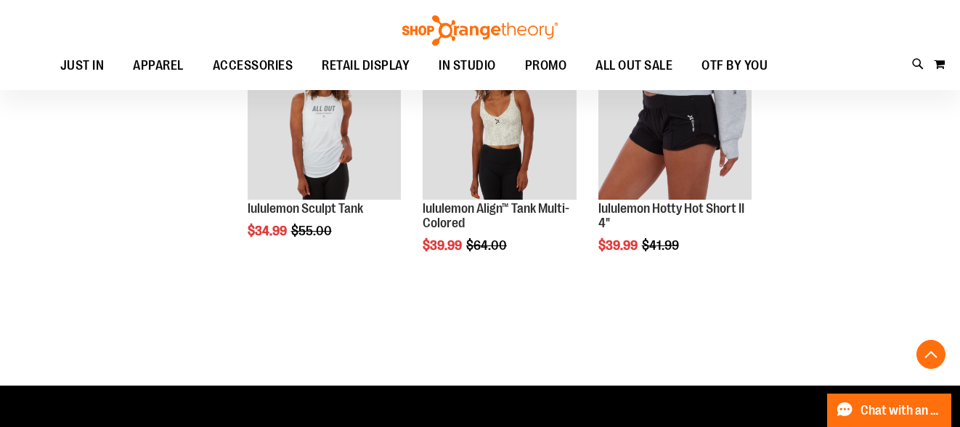
scroll to position [9328, 0]
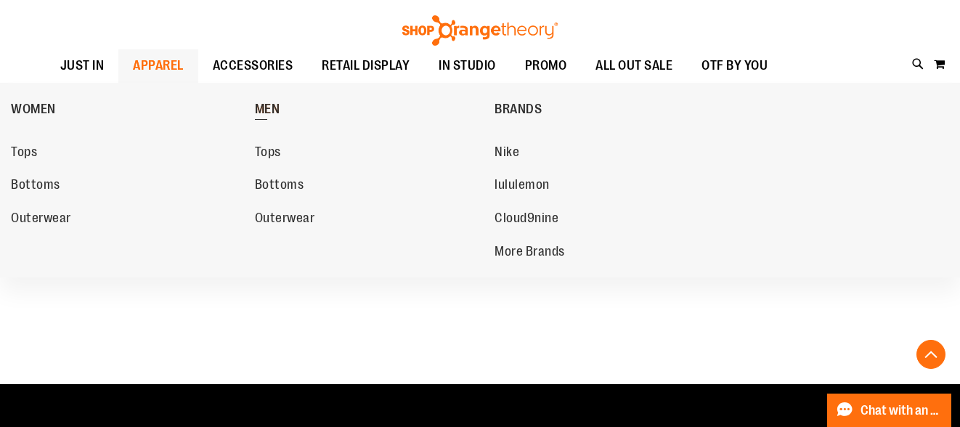
click at [269, 107] on span "MEN" at bounding box center [267, 111] width 25 height 18
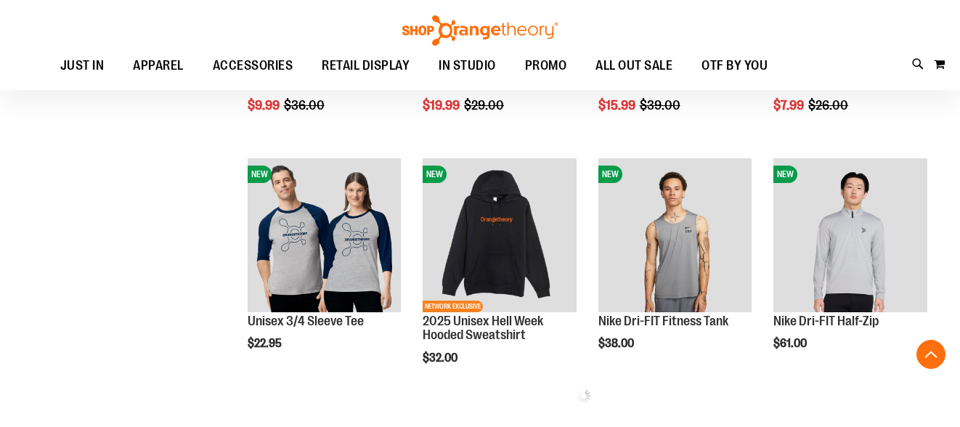
scroll to position [609, 0]
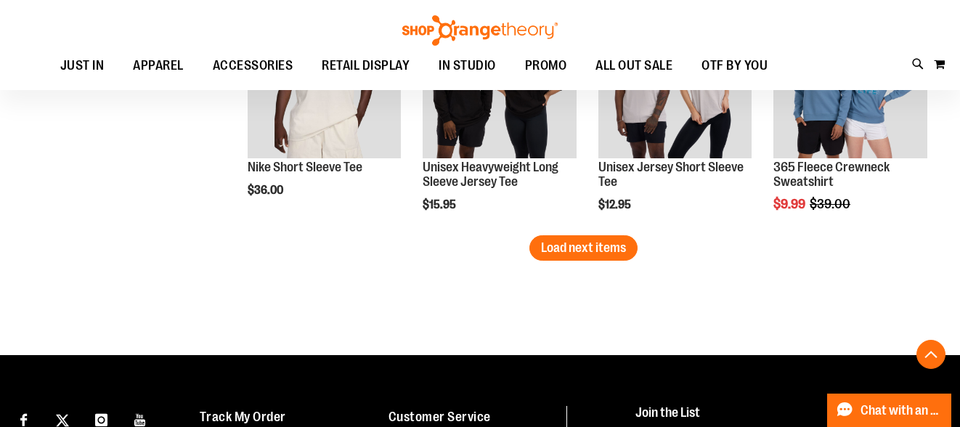
scroll to position [2193, 0]
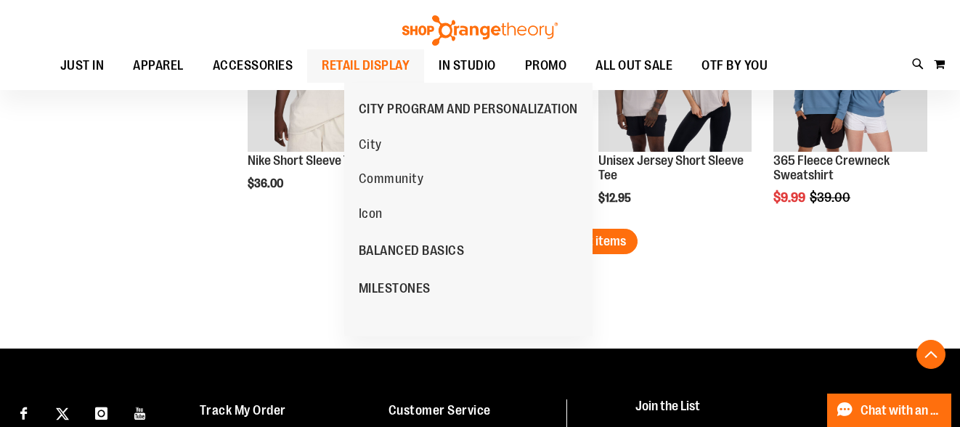
type input "**********"
click at [410, 70] on span "RETAIL DISPLAY" at bounding box center [366, 65] width 88 height 33
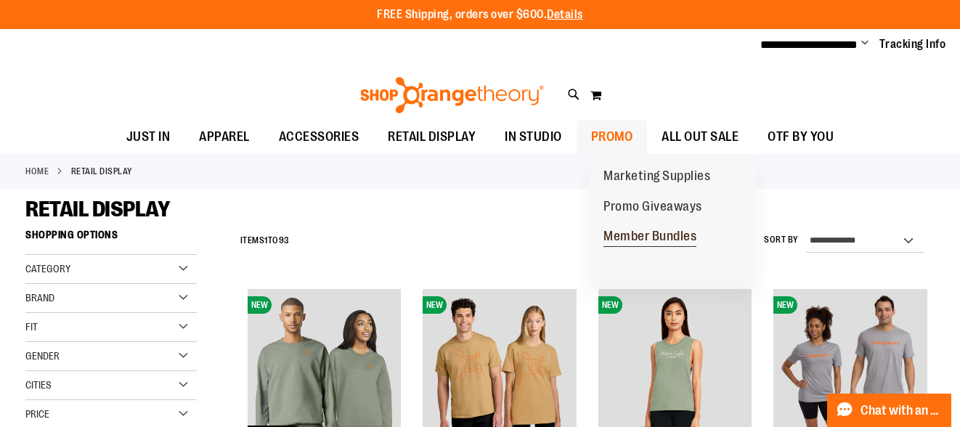
type input "**********"
click at [643, 243] on span "Member Bundles" at bounding box center [650, 238] width 93 height 18
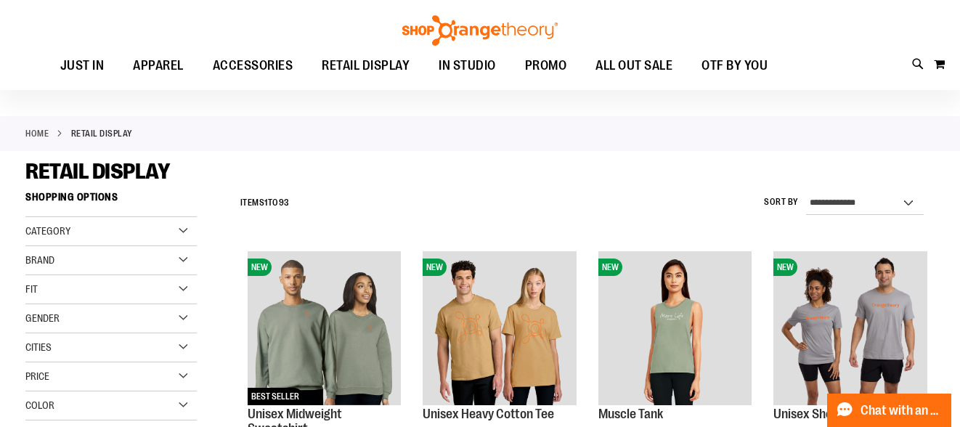
scroll to position [41, 0]
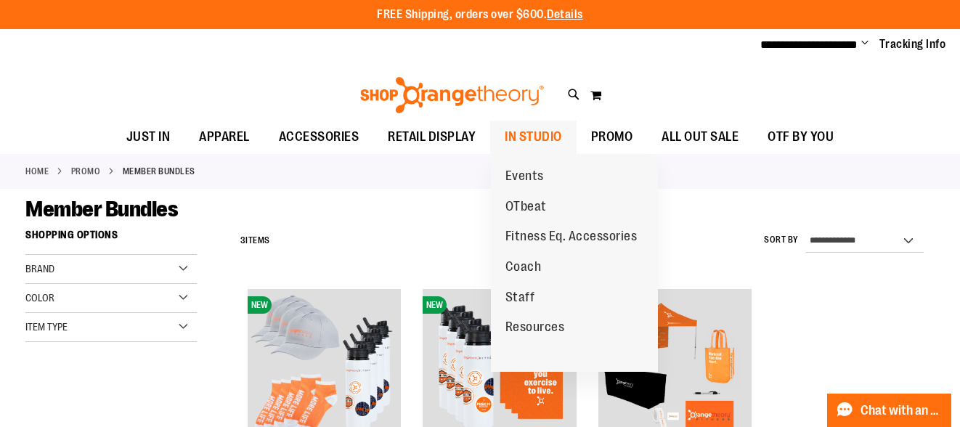
type input "**********"
click at [529, 143] on span "IN STUDIO" at bounding box center [533, 137] width 57 height 33
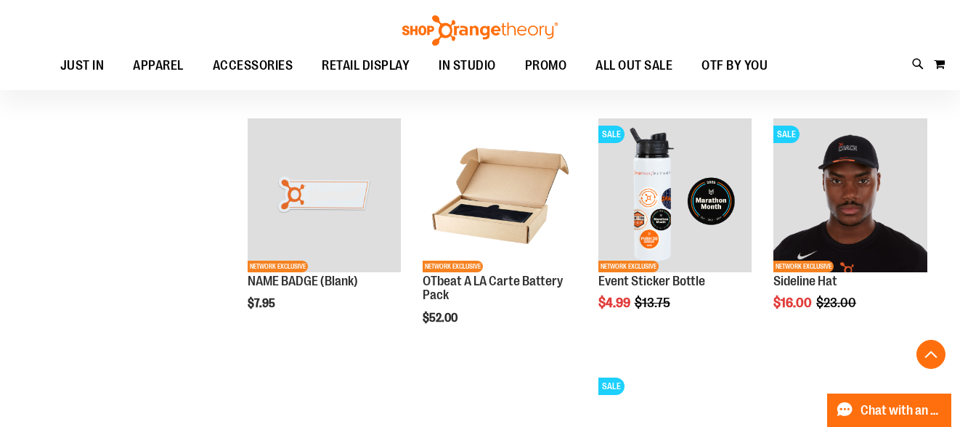
scroll to position [776, 0]
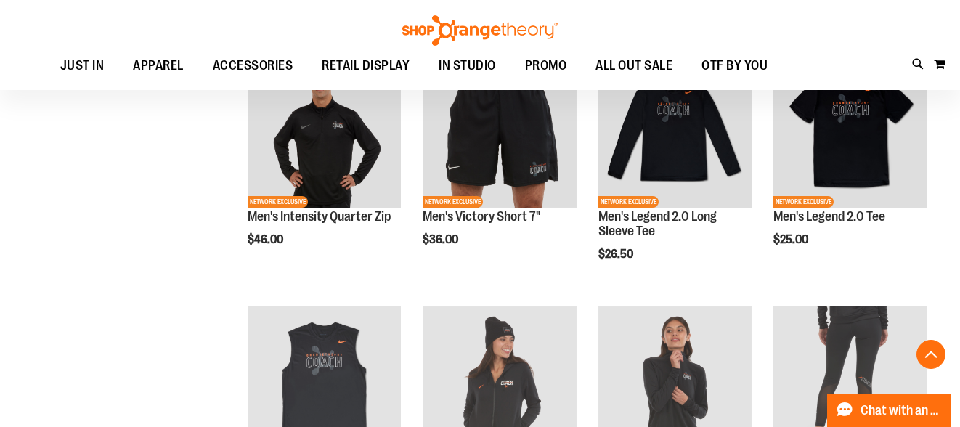
scroll to position [1347, 0]
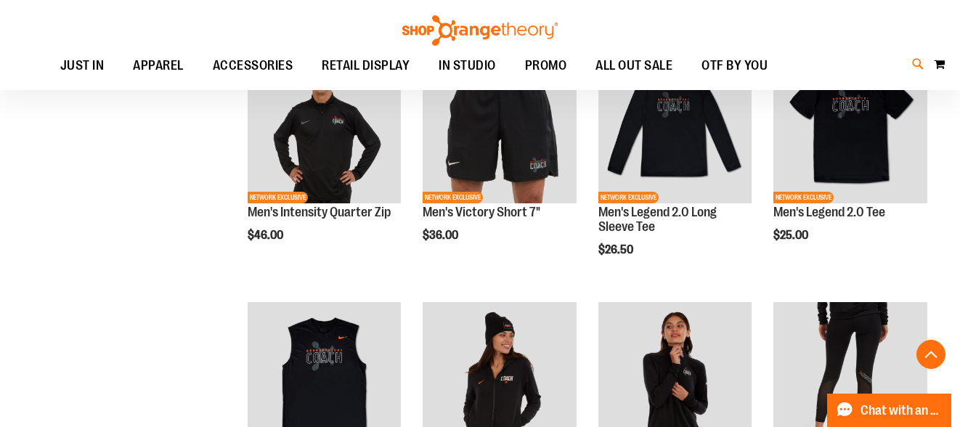
type input "**********"
click at [913, 73] on icon at bounding box center [918, 64] width 12 height 17
type input "****"
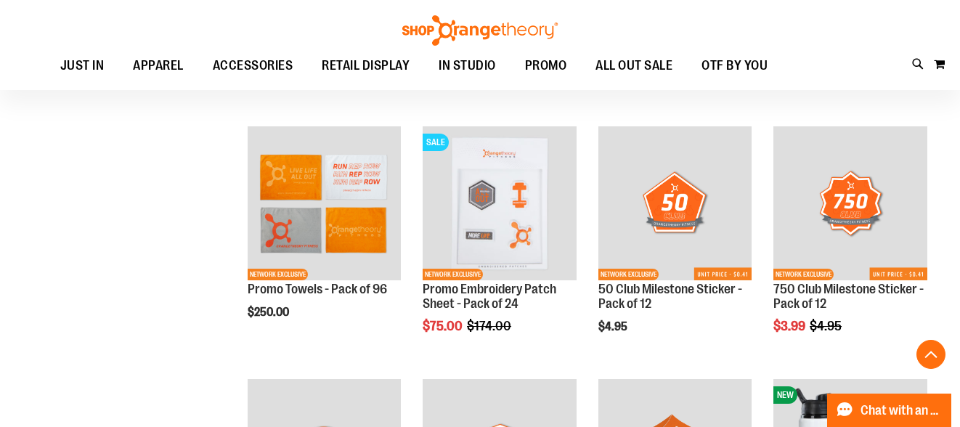
scroll to position [2213, 0]
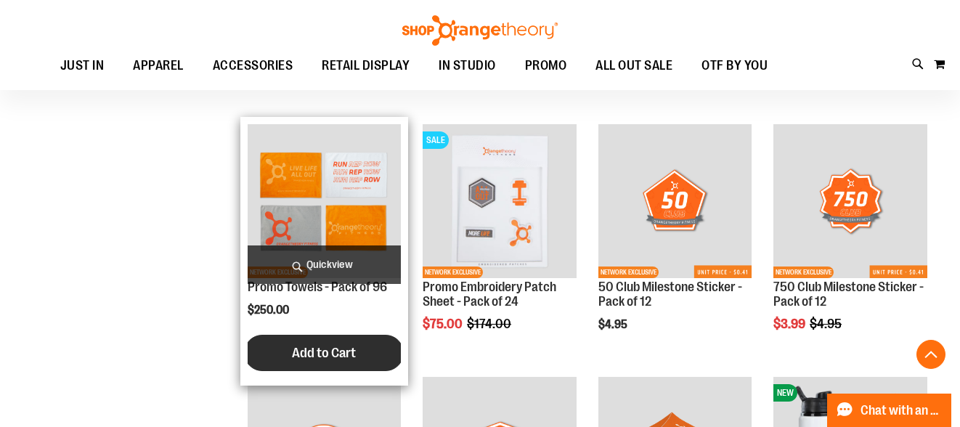
type input "**********"
click at [322, 361] on span "Add to Cart" at bounding box center [324, 353] width 64 height 16
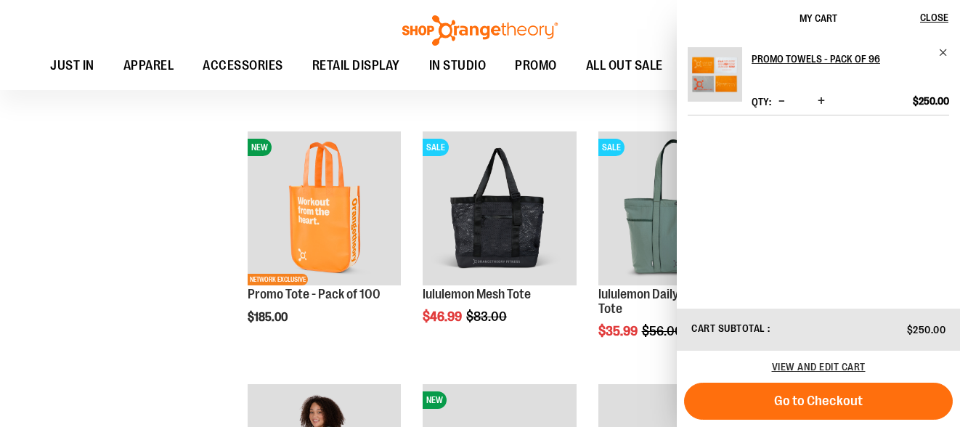
scroll to position [3723, 0]
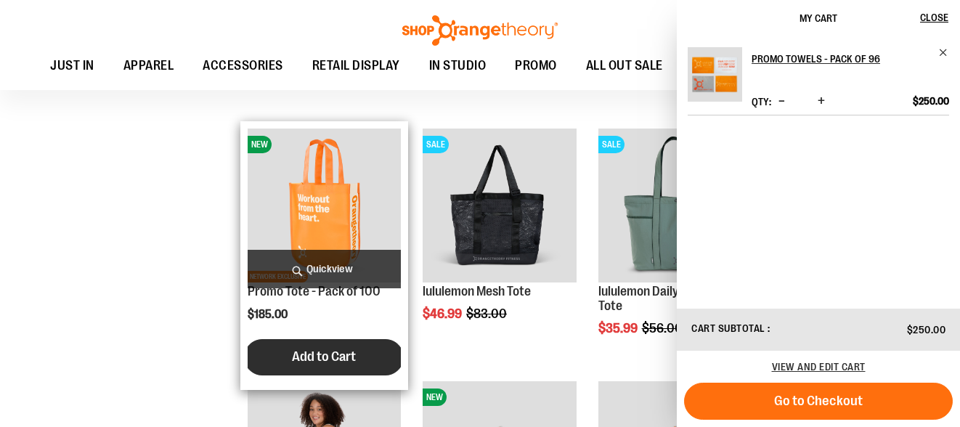
click at [322, 362] on span "Add to Cart" at bounding box center [324, 357] width 64 height 16
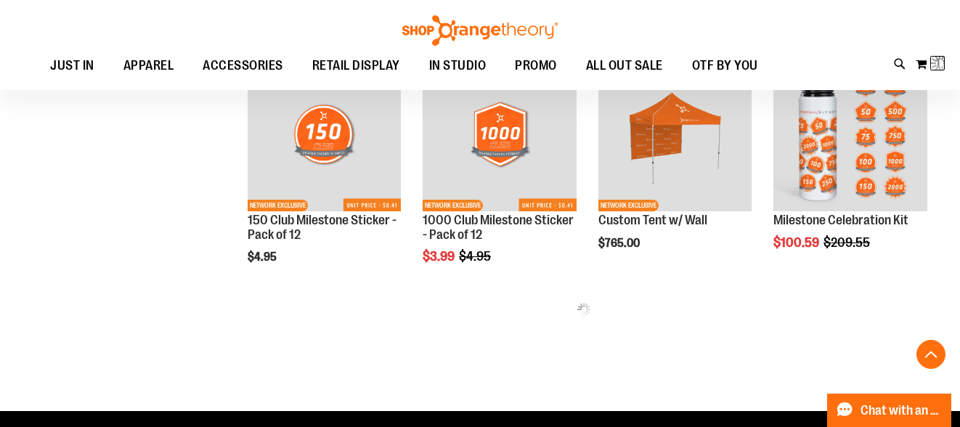
scroll to position [4805, 0]
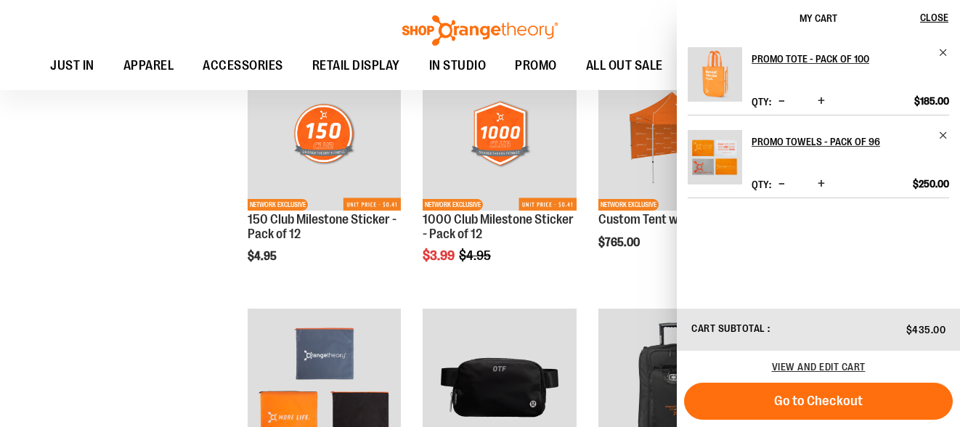
click at [894, 82] on div "Product" at bounding box center [851, 84] width 198 height 13
click at [933, 25] on button "Close" at bounding box center [940, 18] width 39 height 36
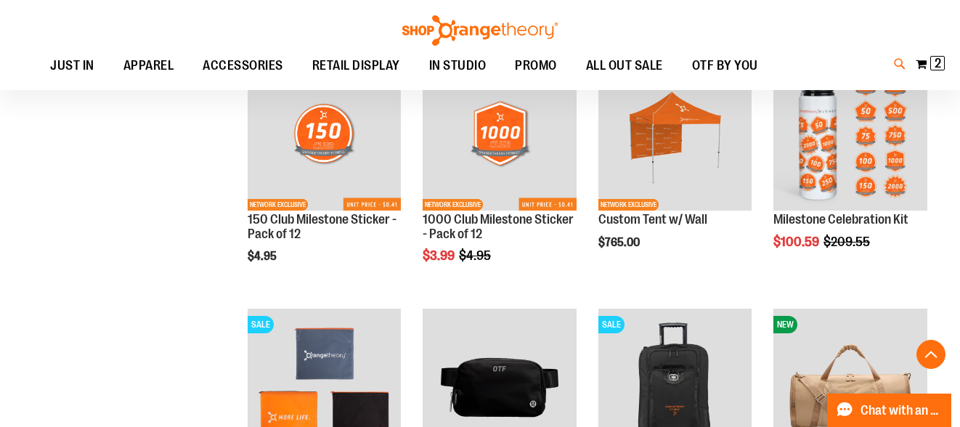
click at [896, 73] on icon at bounding box center [900, 64] width 12 height 17
type input "*"
type input "**********"
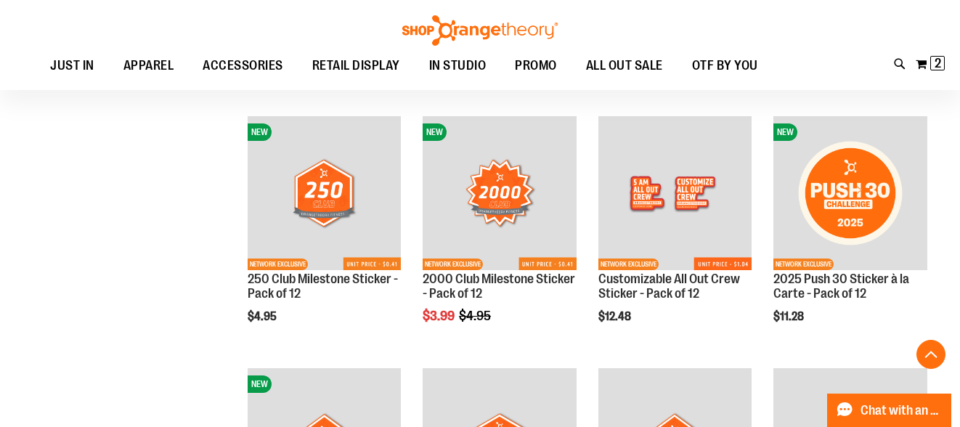
scroll to position [1824, 0]
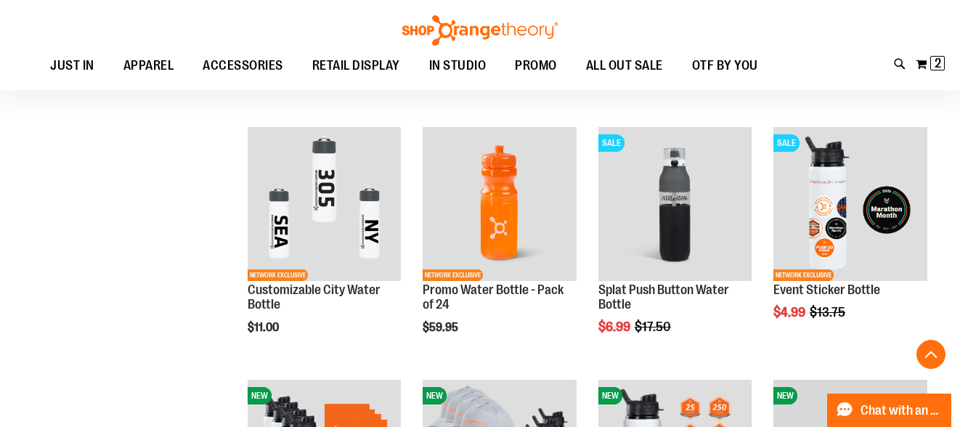
scroll to position [296, 0]
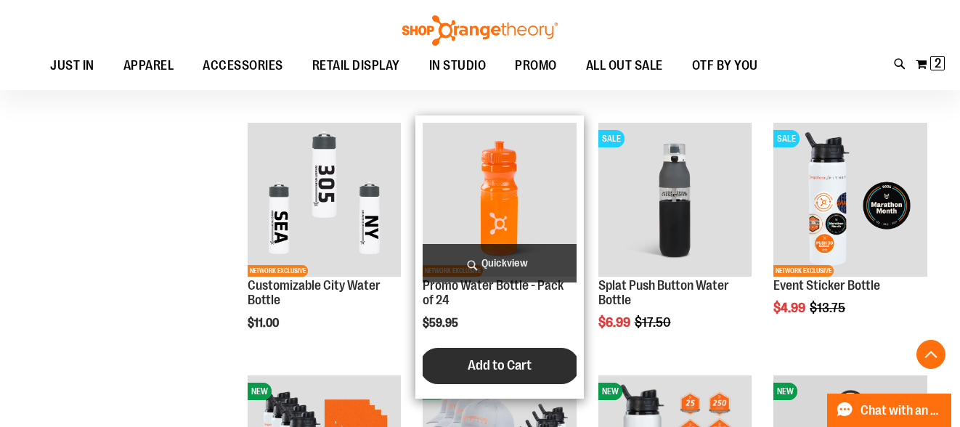
type input "**********"
click at [502, 365] on span "Add to Cart" at bounding box center [500, 365] width 64 height 16
